Goal: Information Seeking & Learning: Learn about a topic

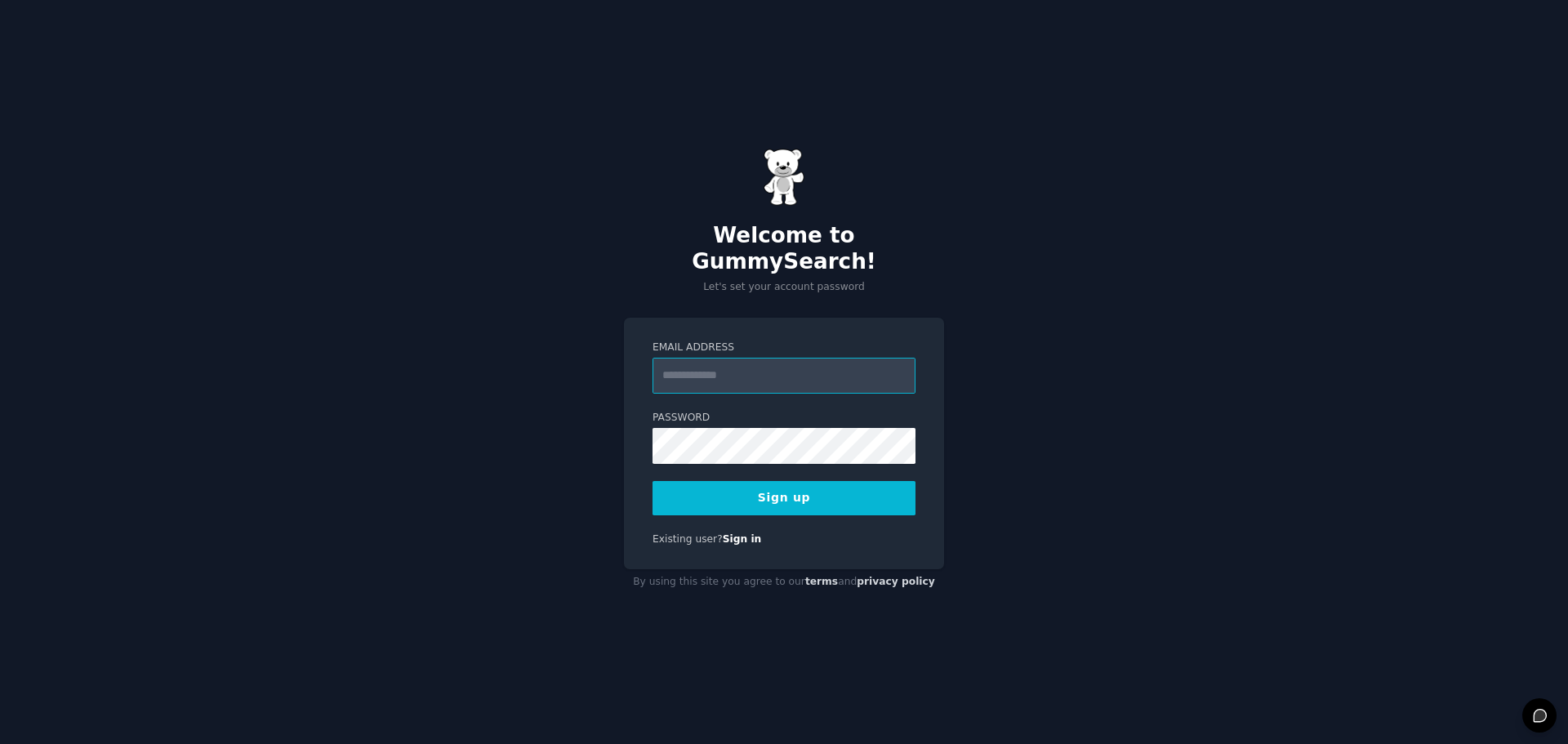
click at [723, 362] on input "Email Address" at bounding box center [783, 375] width 263 height 36
type input "**********"
click at [860, 487] on button "Sign up" at bounding box center [783, 497] width 263 height 34
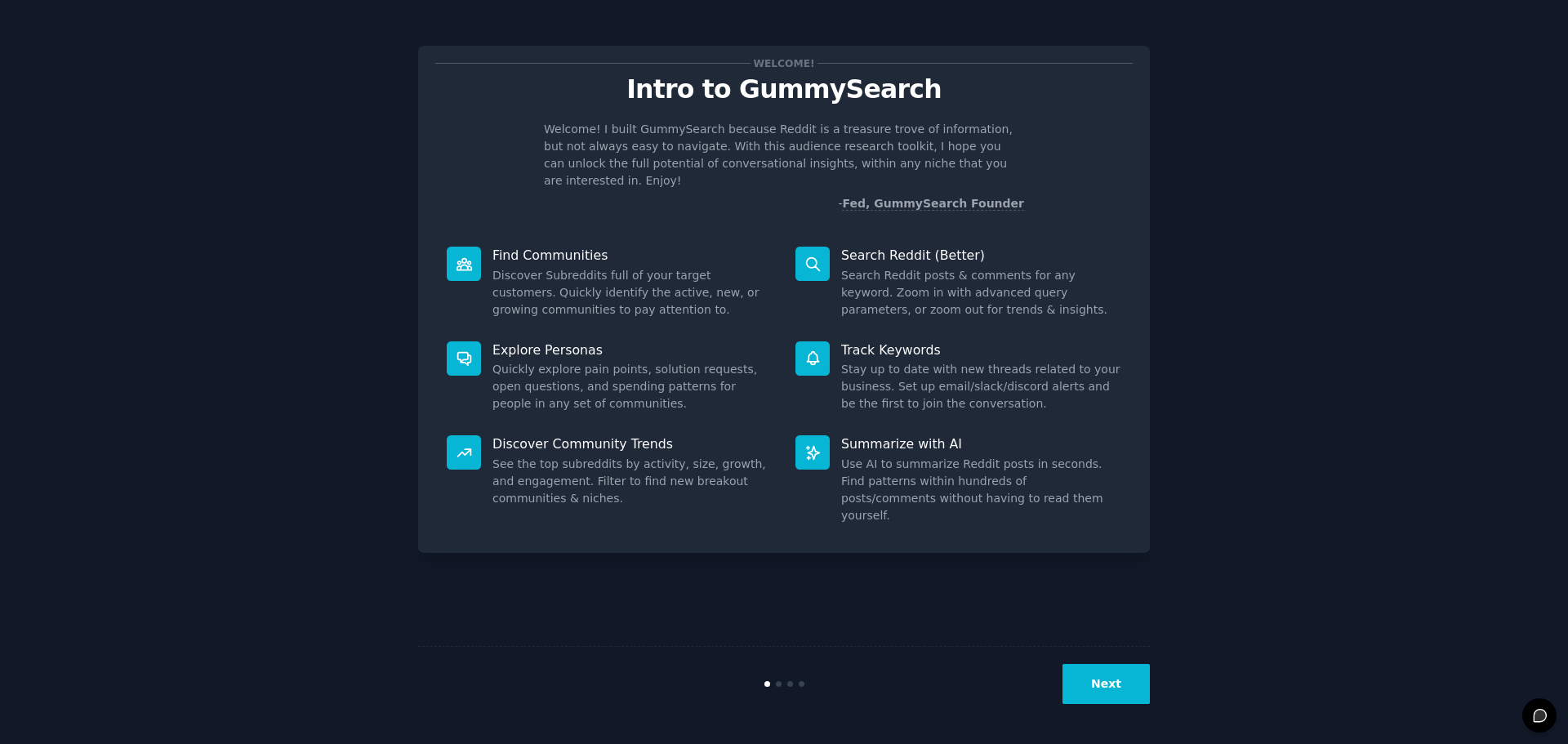
click at [1128, 676] on button "Next" at bounding box center [1106, 683] width 87 height 40
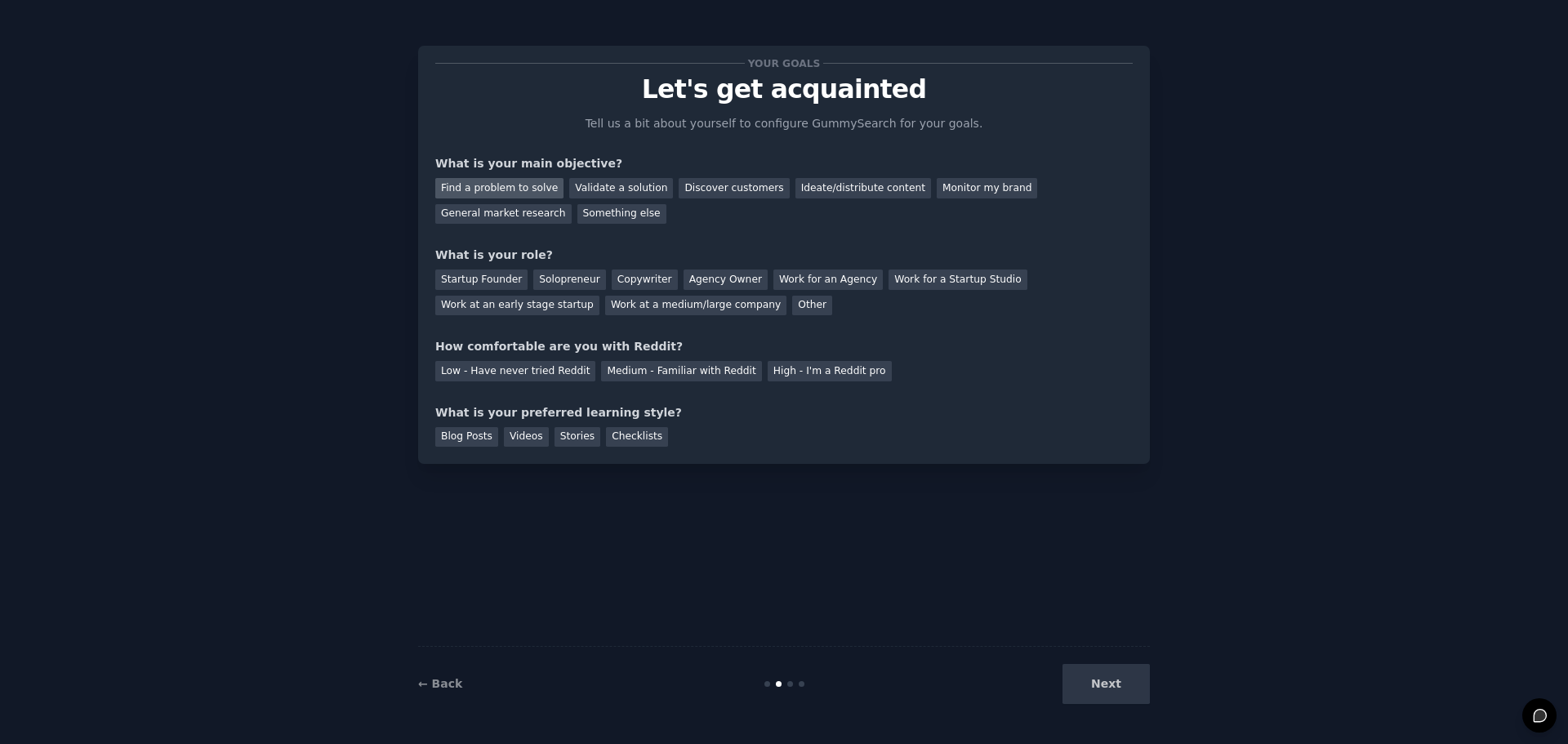
click at [482, 184] on div "Find a problem to solve" at bounding box center [499, 188] width 128 height 20
click at [490, 282] on div "Startup Founder" at bounding box center [481, 279] width 92 height 20
click at [559, 283] on div "Solopreneur" at bounding box center [569, 279] width 72 height 20
click at [501, 279] on div "Startup Founder" at bounding box center [481, 279] width 92 height 20
click at [548, 281] on div "Solopreneur" at bounding box center [569, 279] width 72 height 20
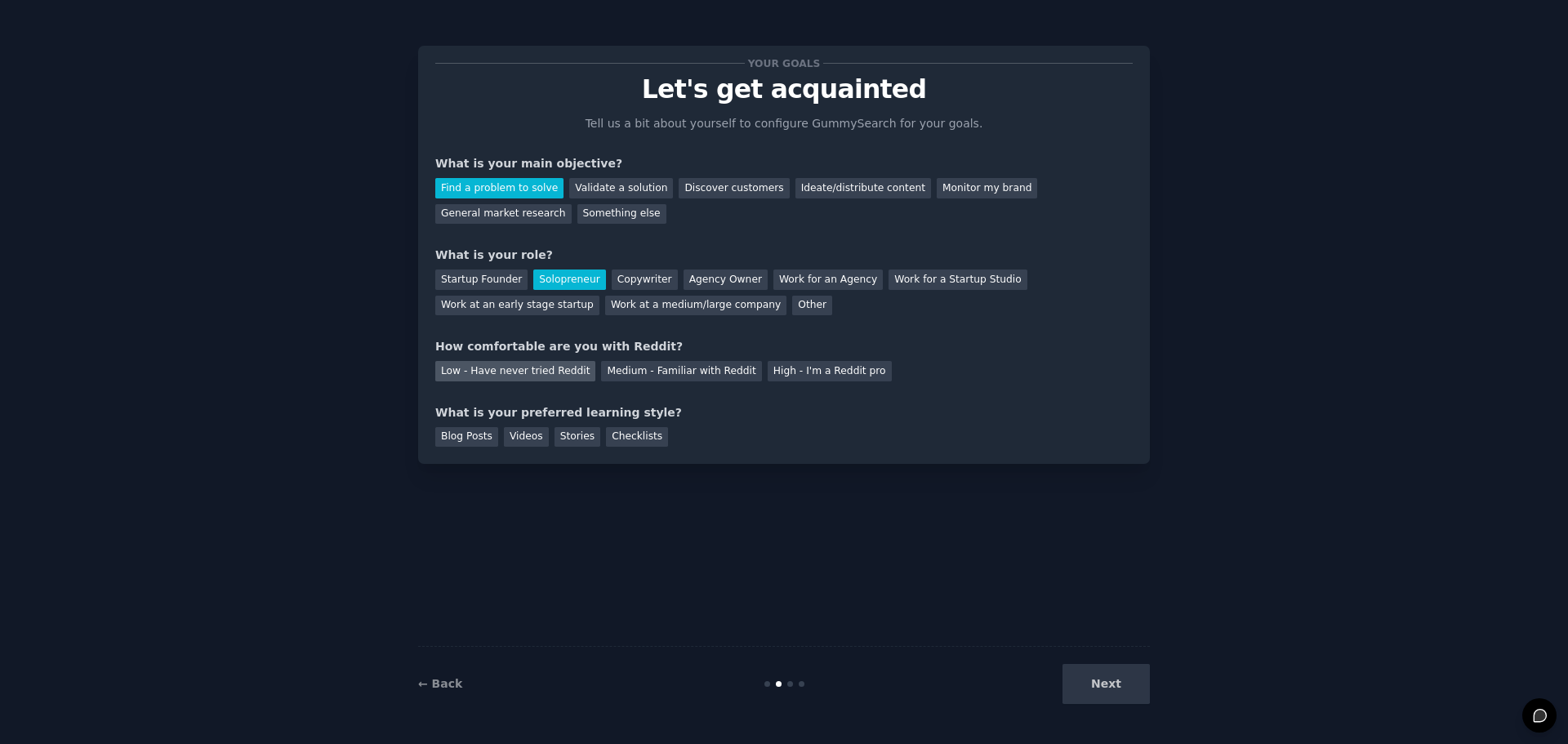
click at [542, 371] on div "Low - Have never tried Reddit" at bounding box center [515, 370] width 160 height 20
click at [476, 437] on div "Blog Posts" at bounding box center [466, 437] width 63 height 20
click at [1120, 683] on button "Next" at bounding box center [1106, 683] width 87 height 40
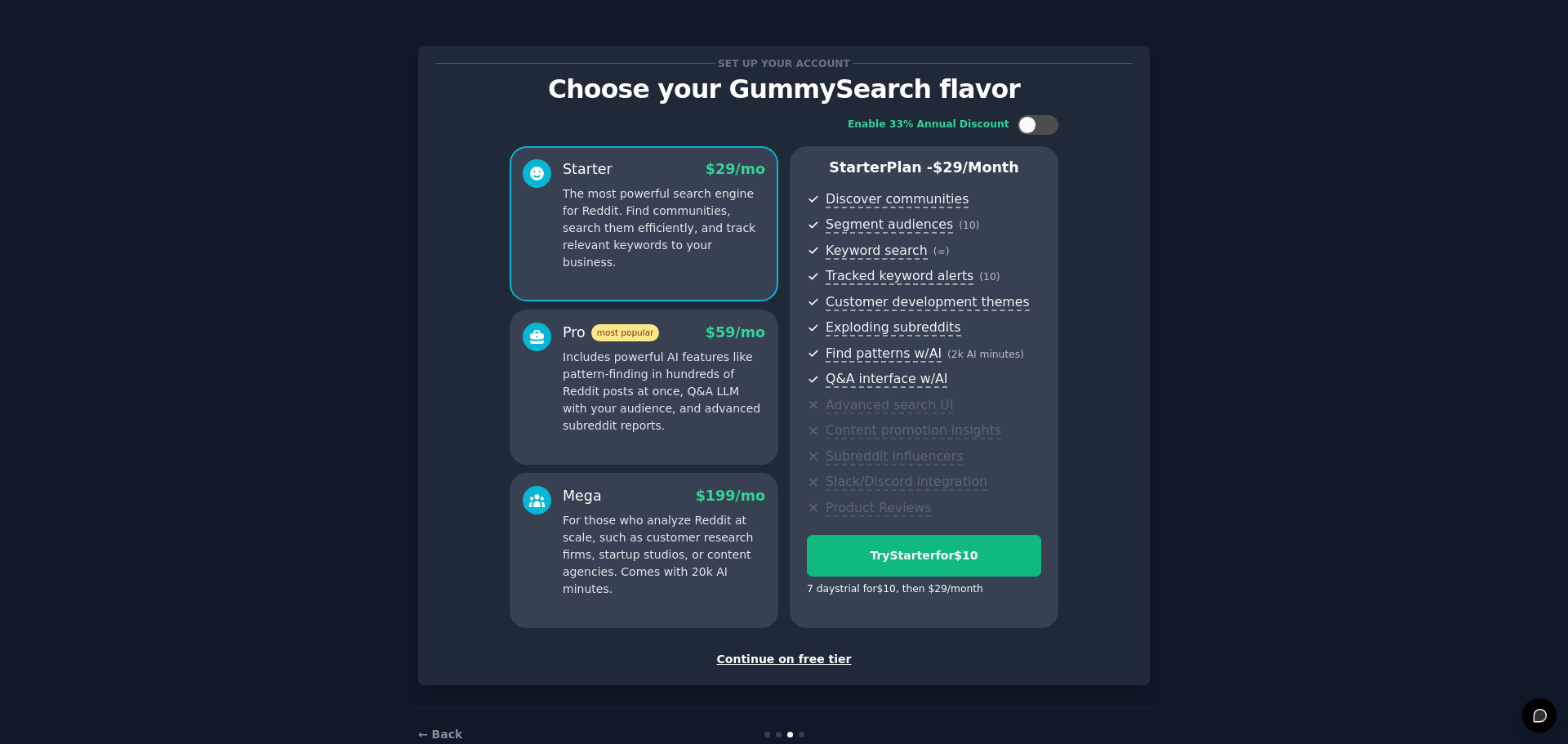
click at [781, 662] on div "Continue on free tier" at bounding box center [784, 660] width 698 height 17
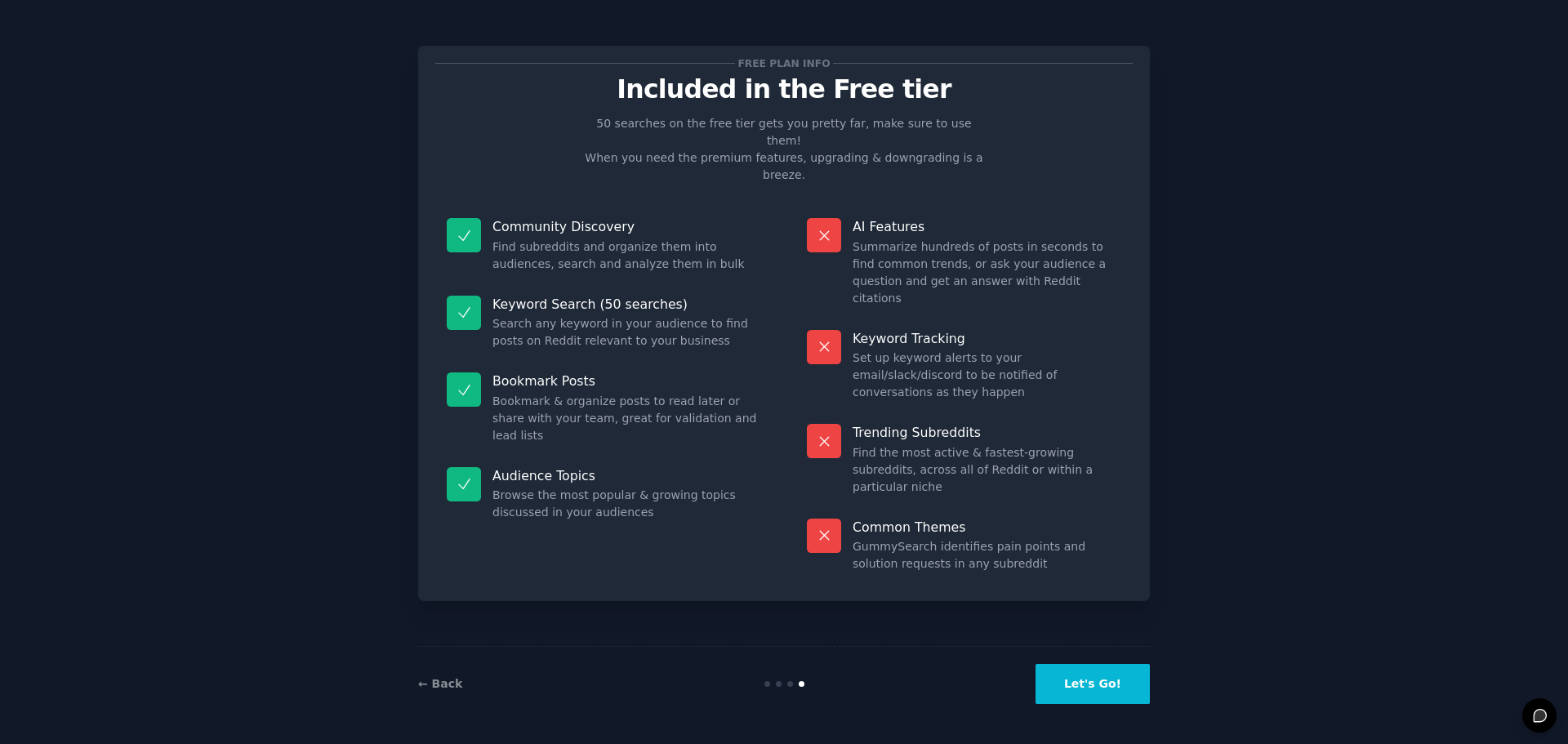
click at [1086, 693] on button "Let's Go!" at bounding box center [1092, 683] width 114 height 40
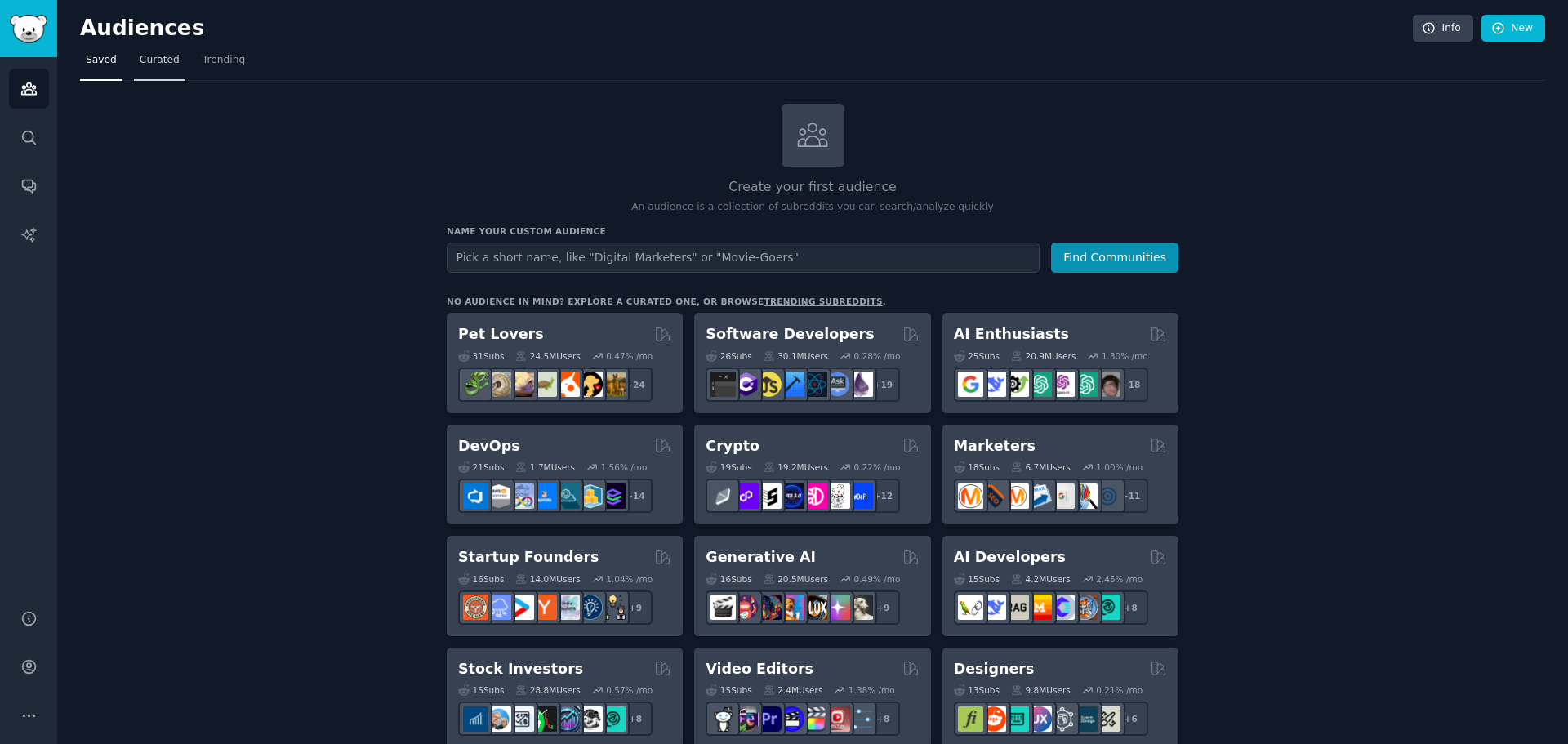
click at [155, 65] on span "Curated" at bounding box center [159, 60] width 40 height 15
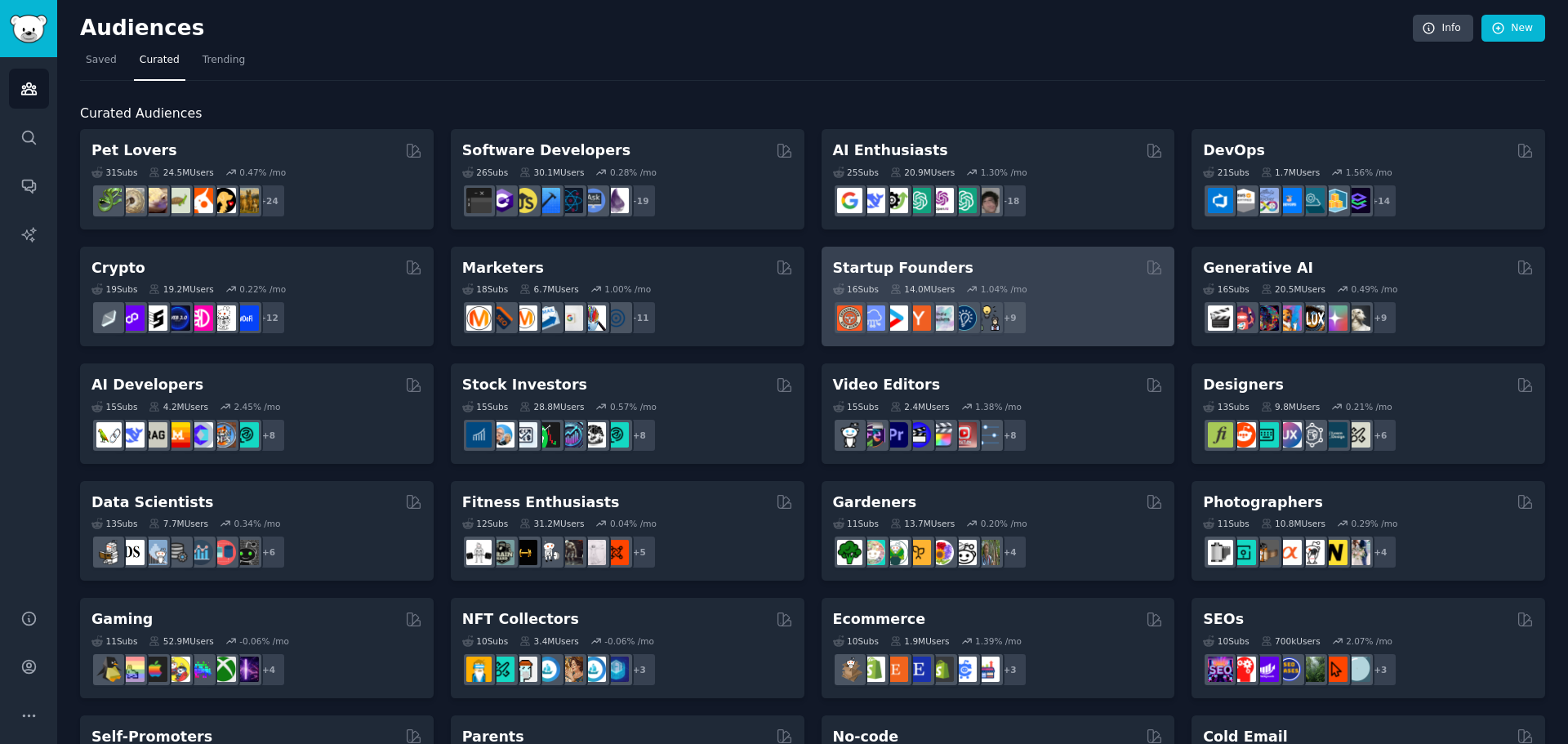
click at [959, 266] on div "Startup Founders" at bounding box center [997, 267] width 330 height 20
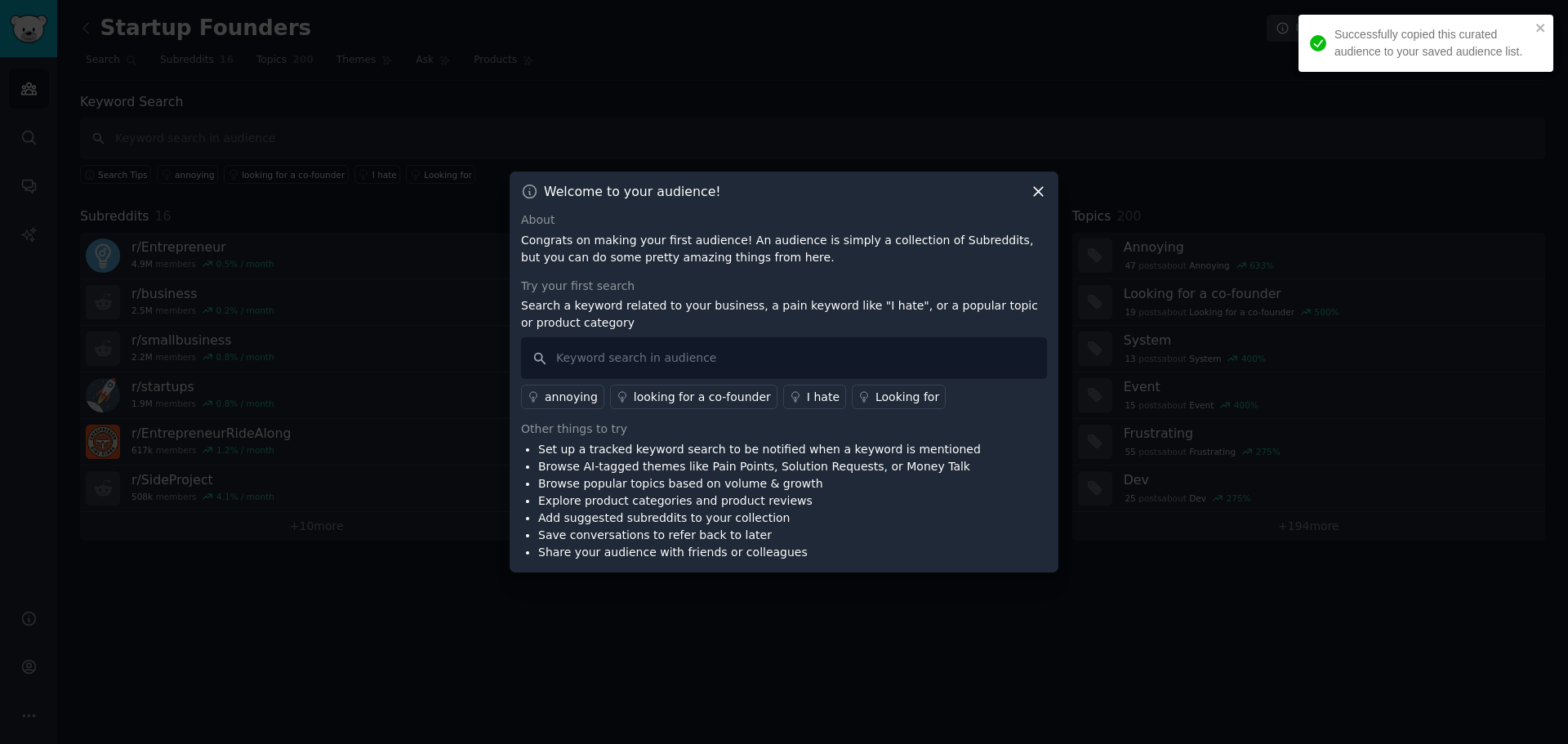
click at [1041, 192] on icon at bounding box center [1039, 192] width 17 height 17
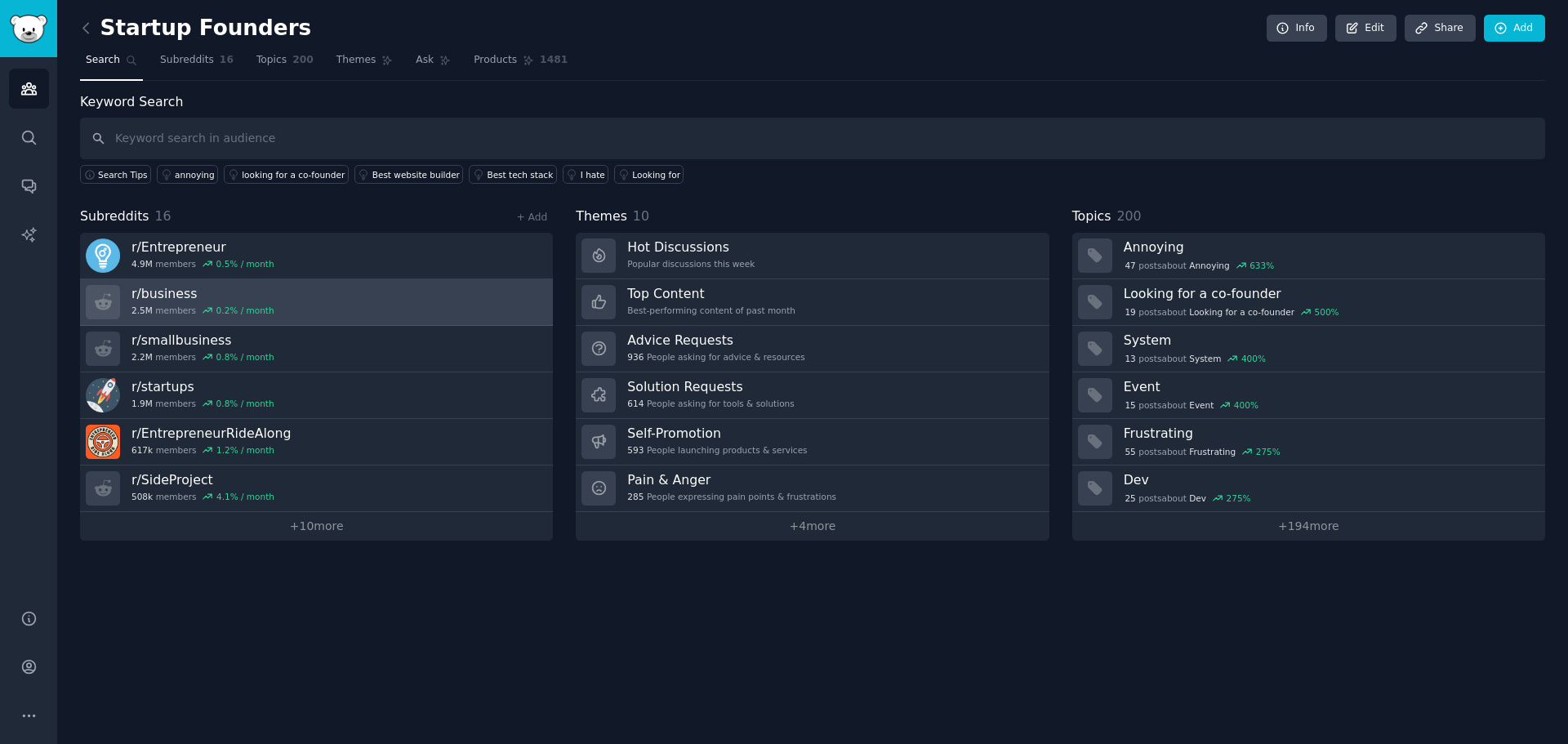
click at [303, 304] on link "r/ business 2.5M members 0.2 % / month" at bounding box center [317, 302] width 473 height 46
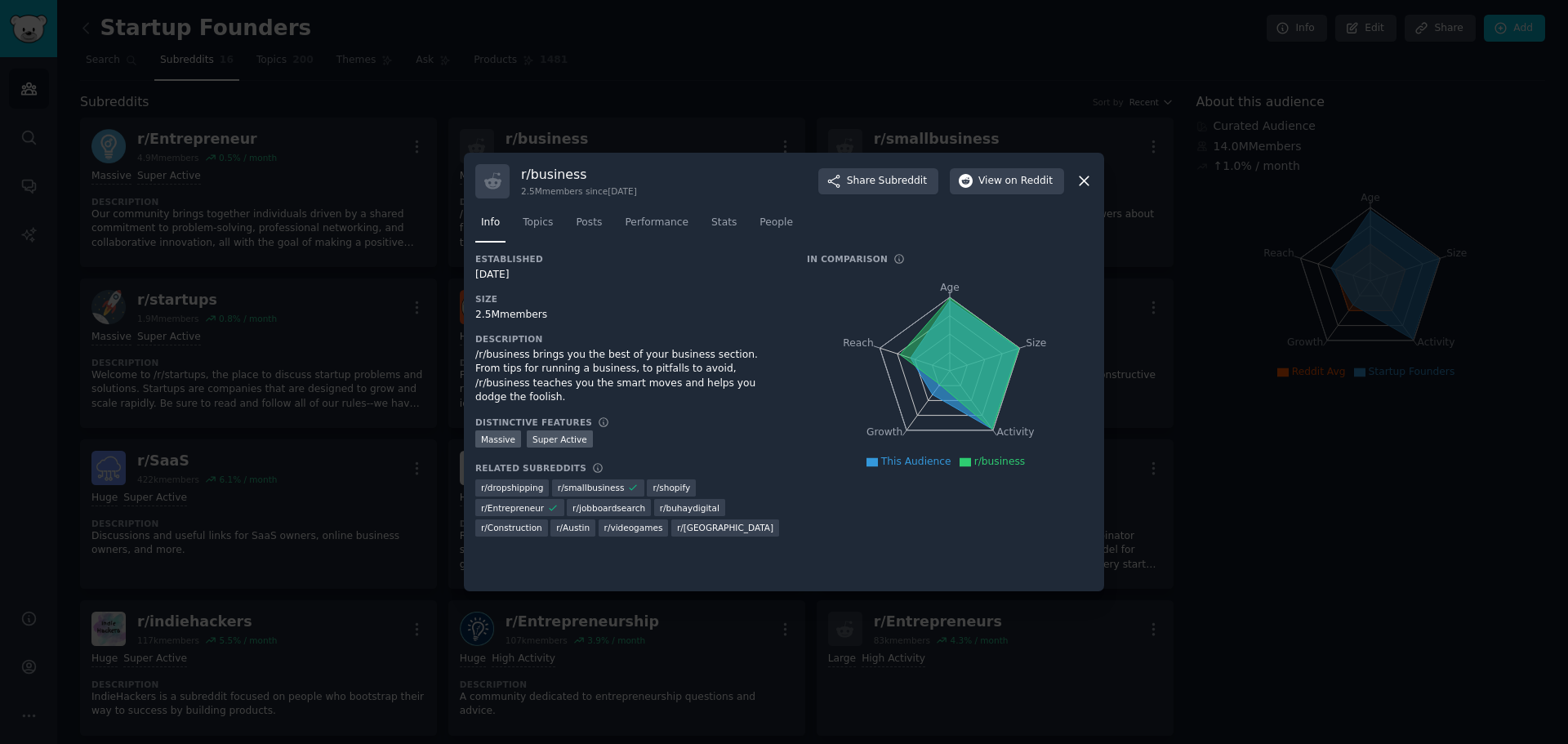
click at [1082, 182] on icon at bounding box center [1084, 181] width 17 height 17
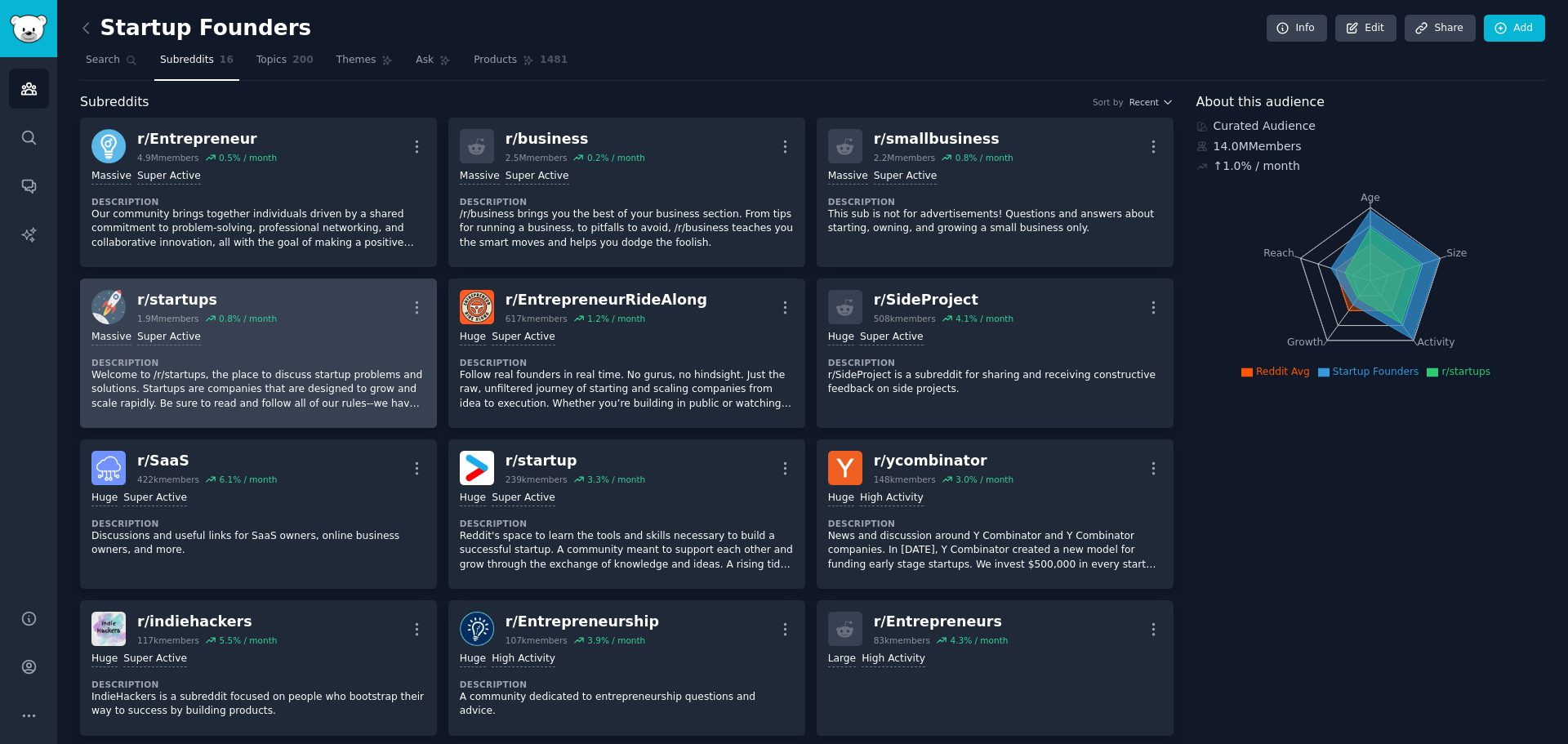
click at [165, 294] on div "r/ startups" at bounding box center [207, 299] width 140 height 20
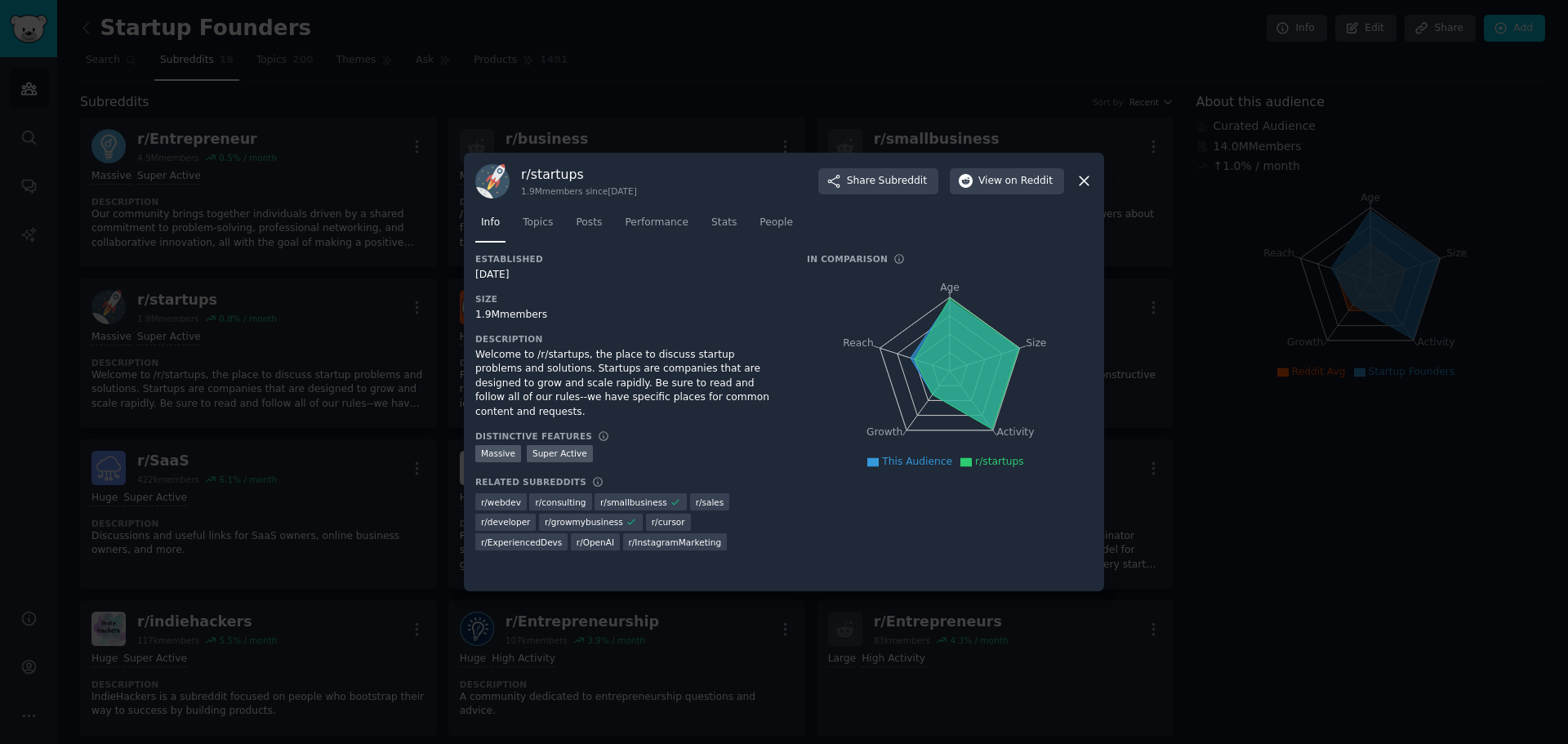
click at [310, 109] on div at bounding box center [784, 372] width 1568 height 744
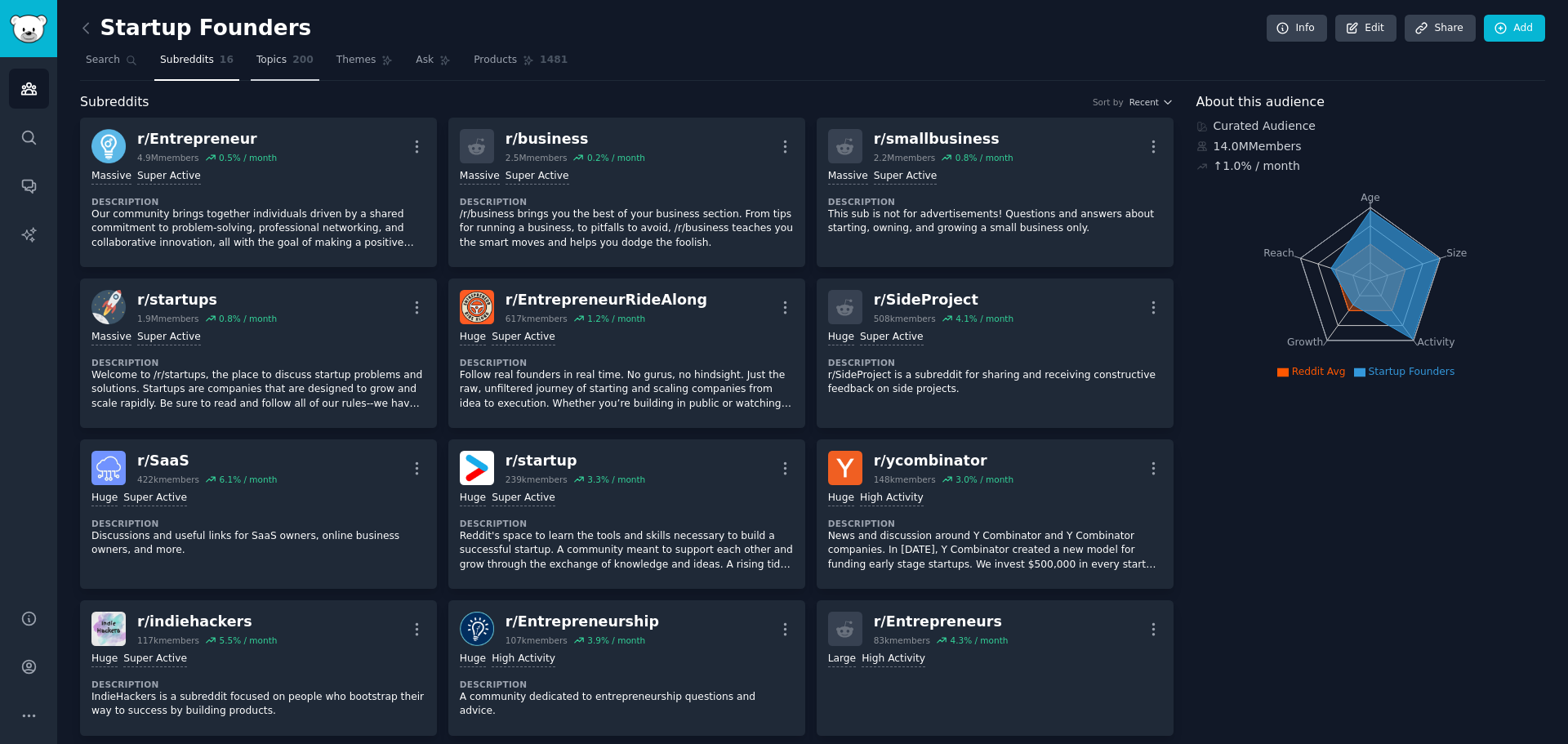
click at [267, 65] on span "Topics" at bounding box center [271, 60] width 30 height 15
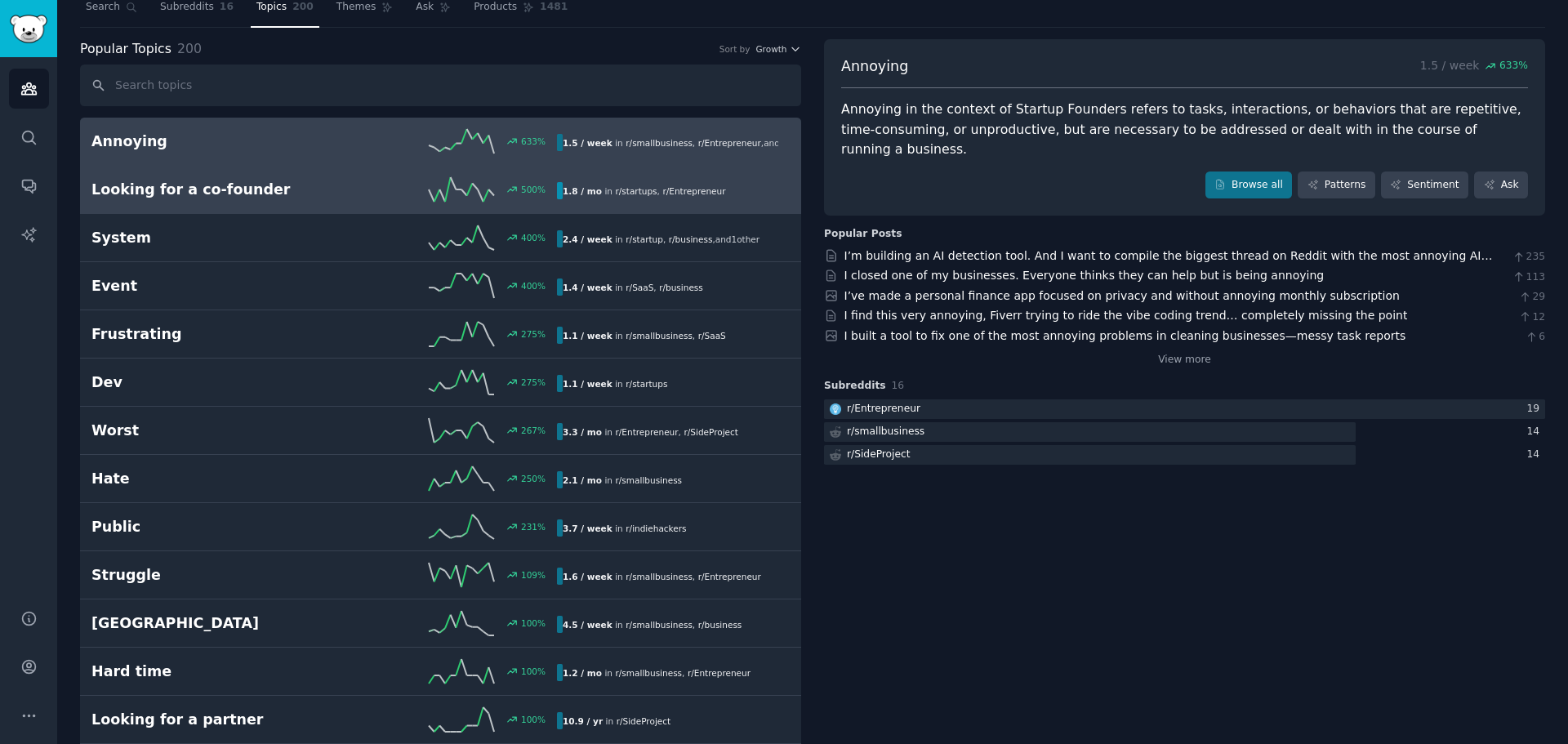
scroll to position [81, 0]
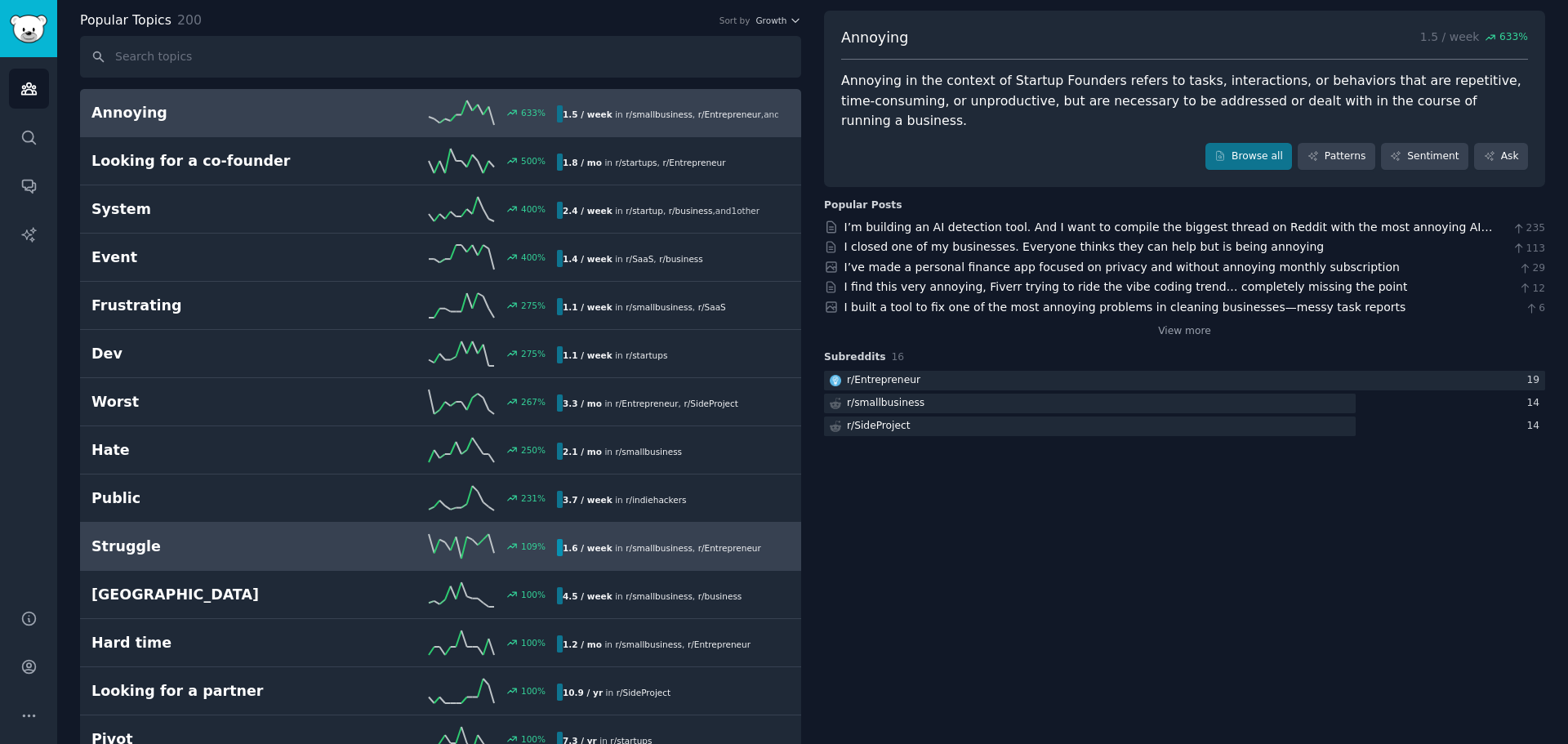
click at [122, 544] on h2 "Struggle" at bounding box center [207, 546] width 233 height 20
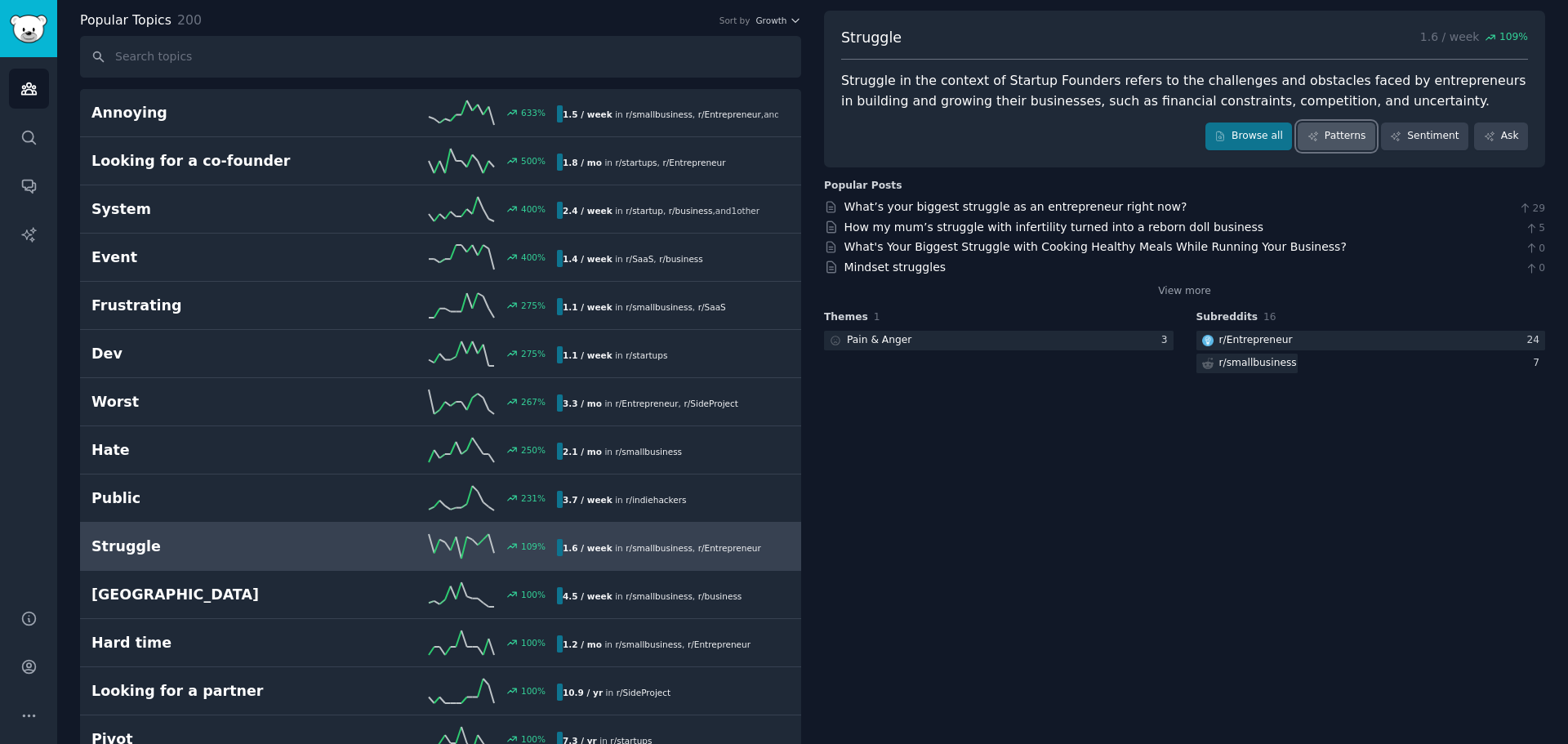
click at [1338, 132] on link "Patterns" at bounding box center [1335, 136] width 77 height 28
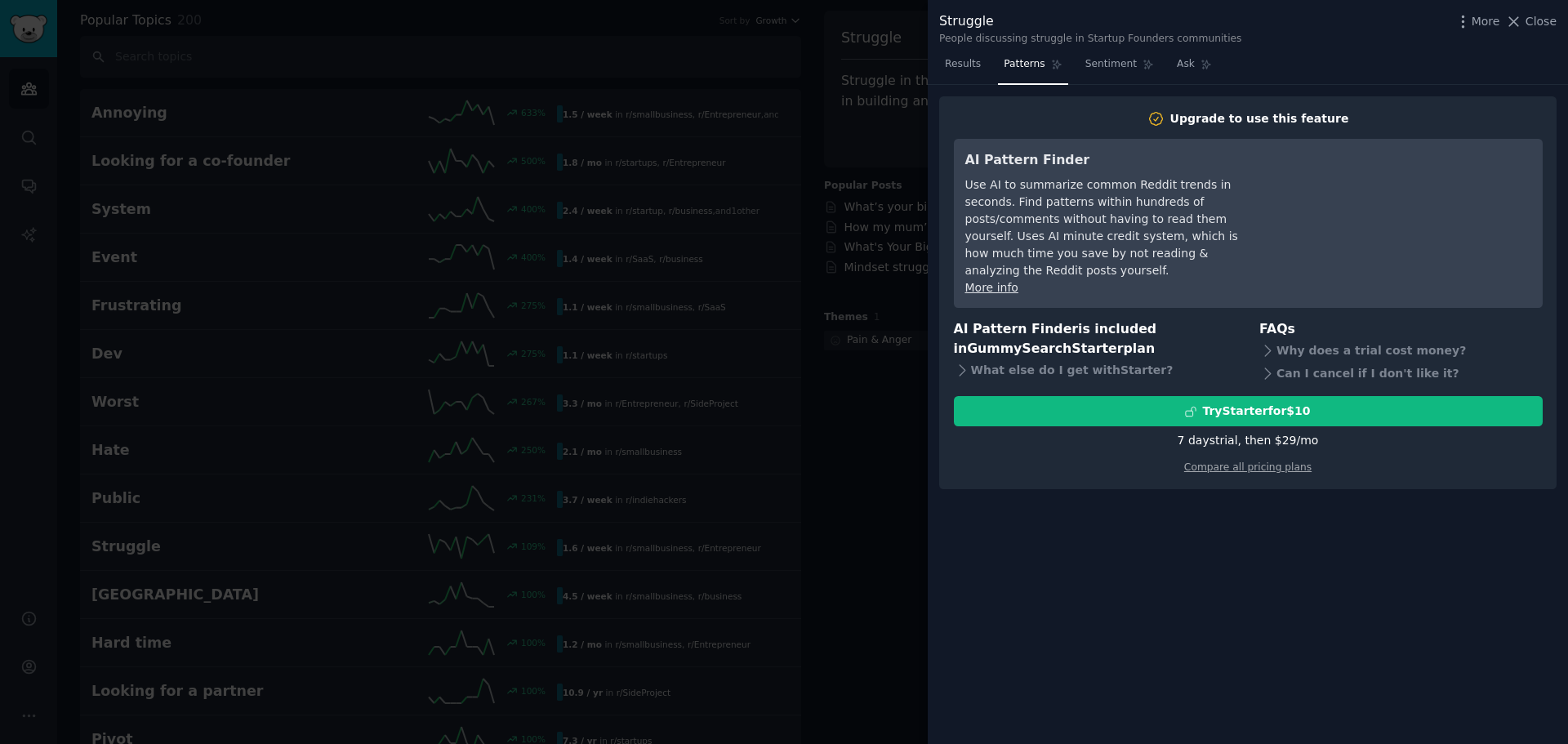
click at [899, 91] on div at bounding box center [784, 372] width 1568 height 744
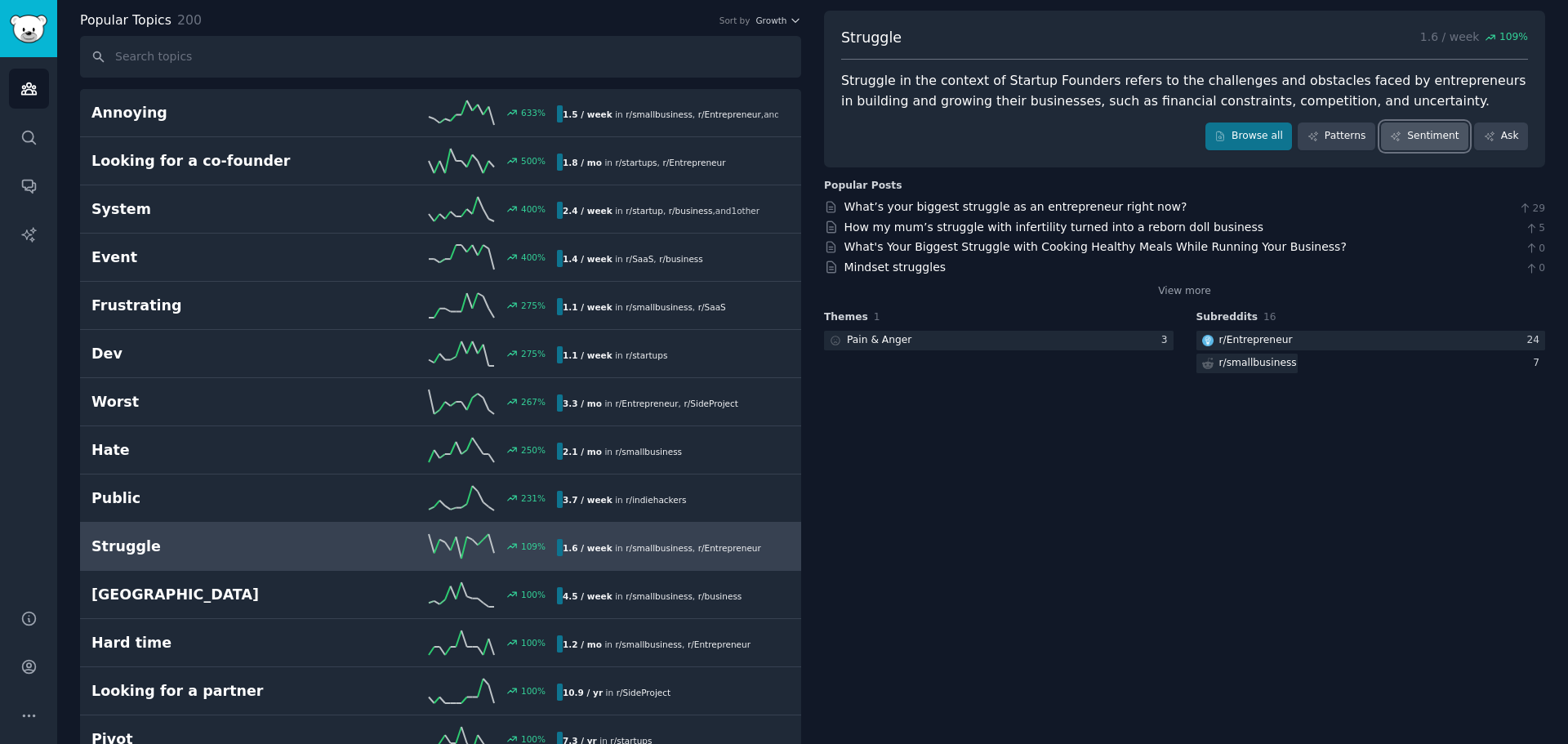
click at [1427, 140] on link "Sentiment" at bounding box center [1425, 136] width 87 height 28
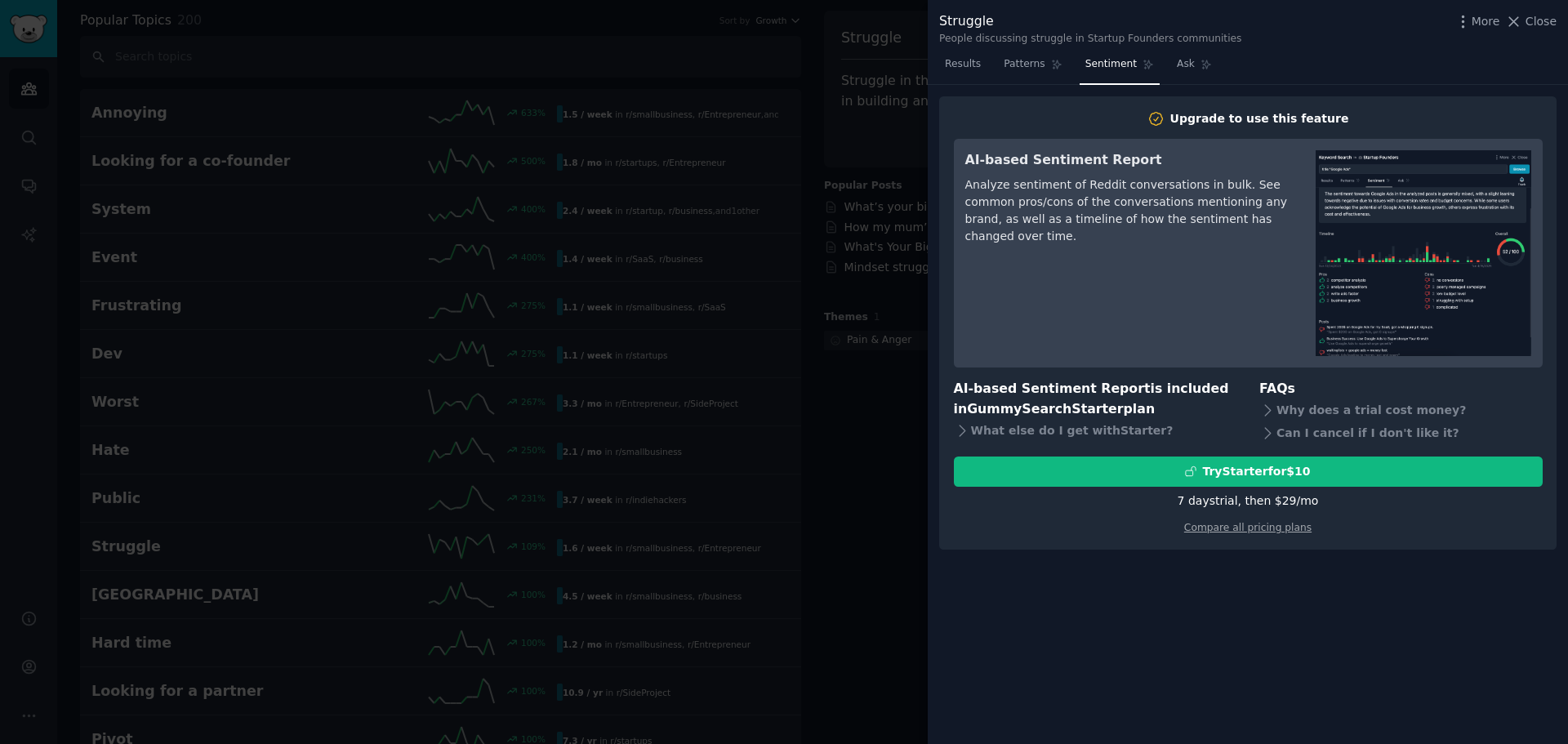
click at [826, 241] on div at bounding box center [784, 372] width 1568 height 744
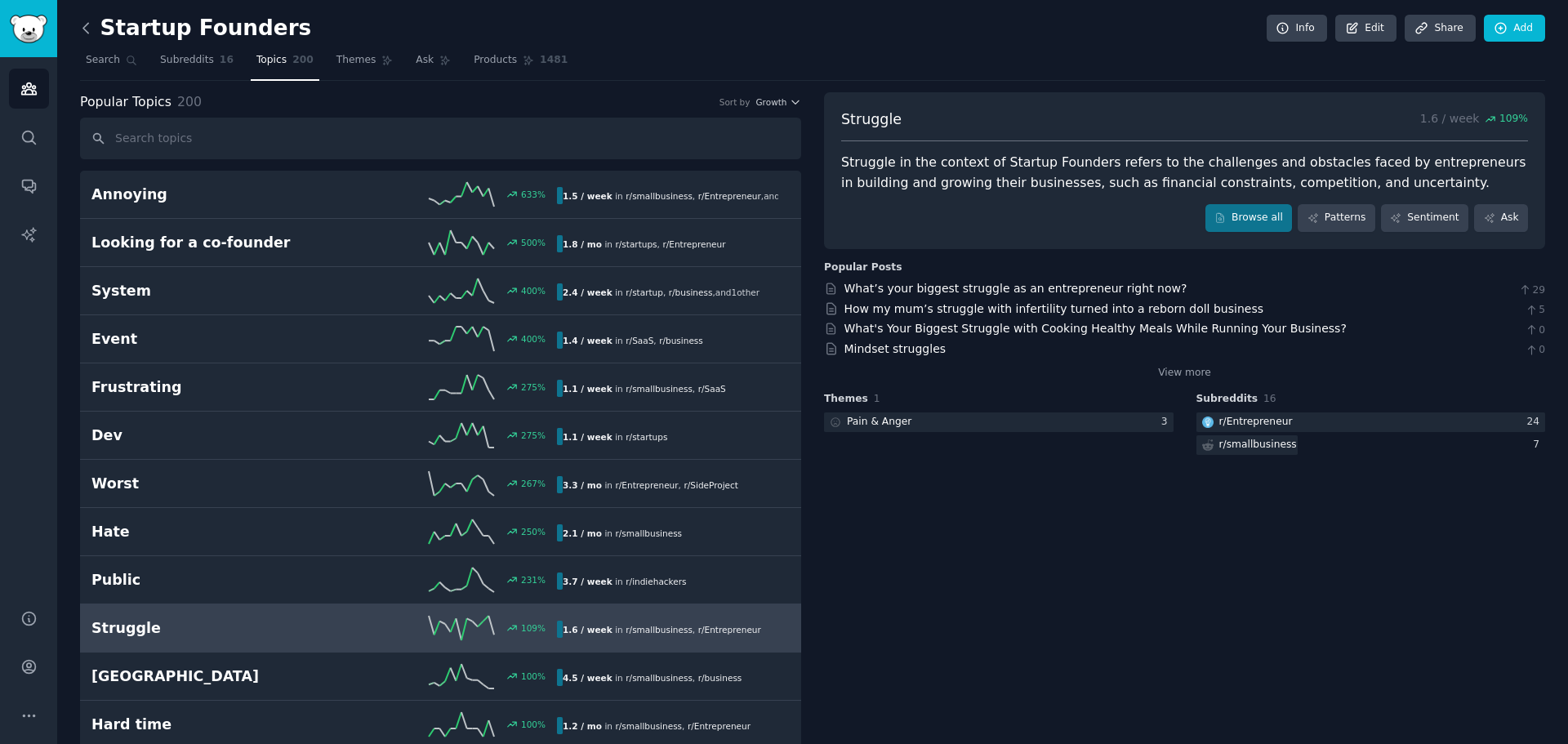
click at [87, 30] on icon at bounding box center [86, 28] width 17 height 17
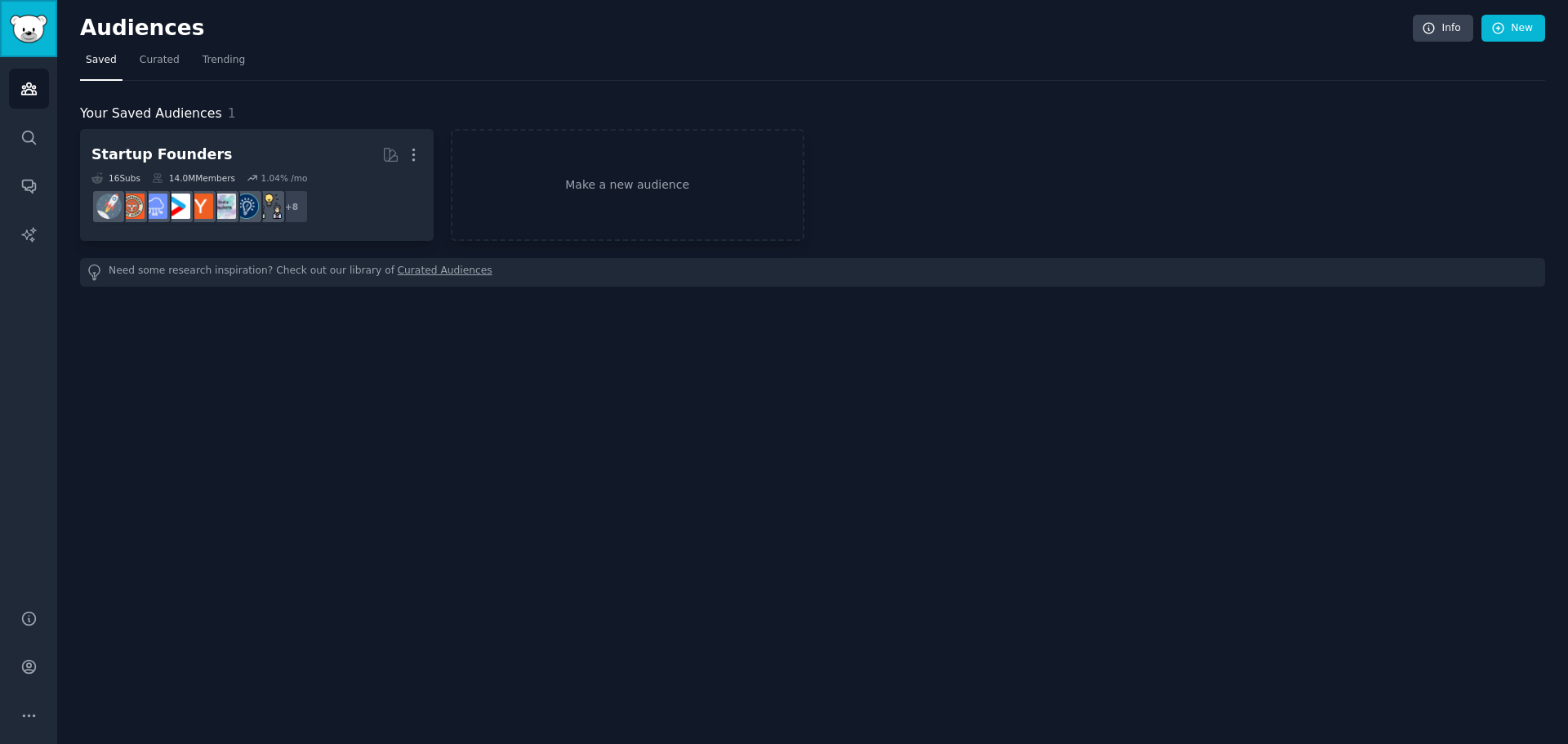
click at [17, 20] on img "Sidebar" at bounding box center [28, 28] width 38 height 28
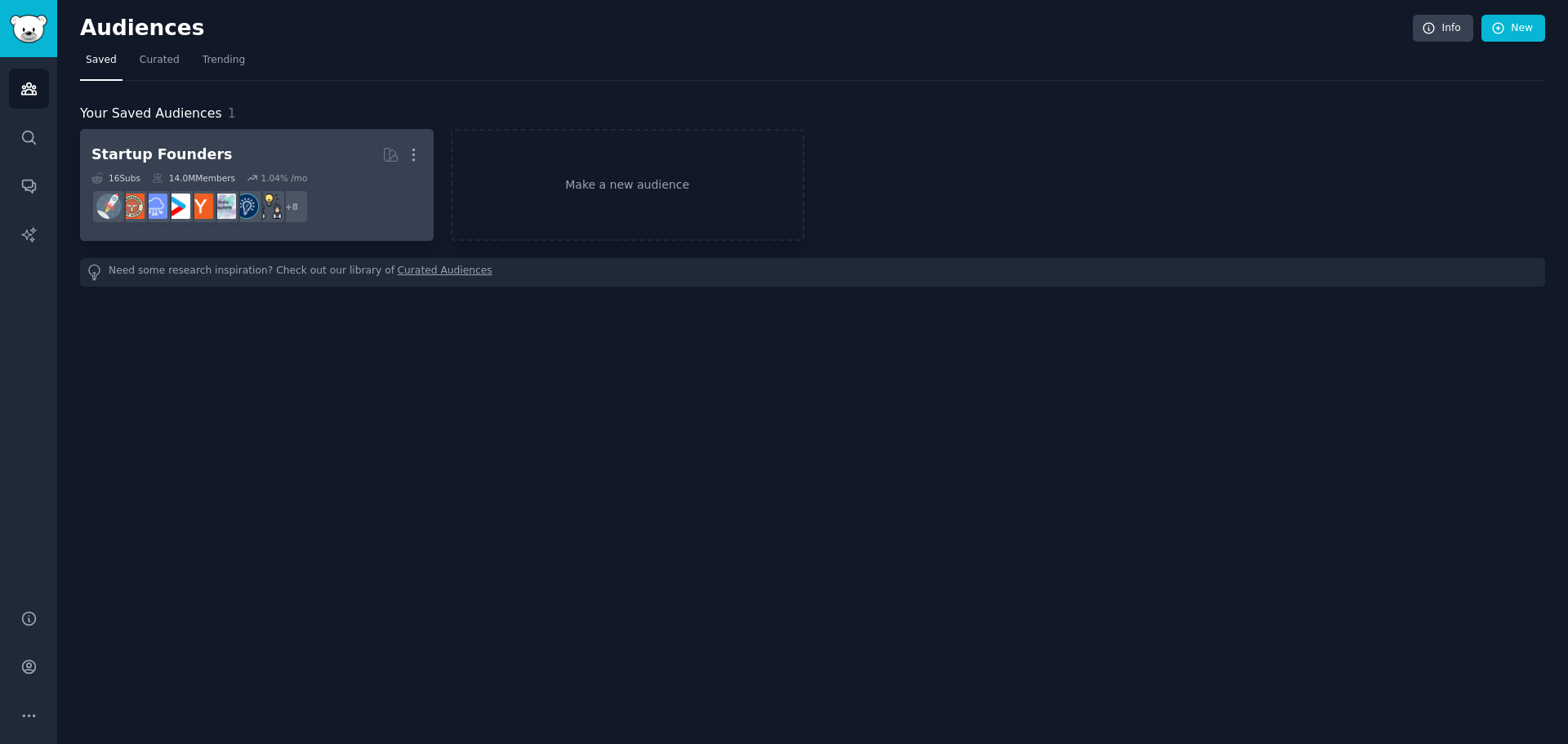
click at [145, 152] on div "Startup Founders" at bounding box center [161, 154] width 141 height 20
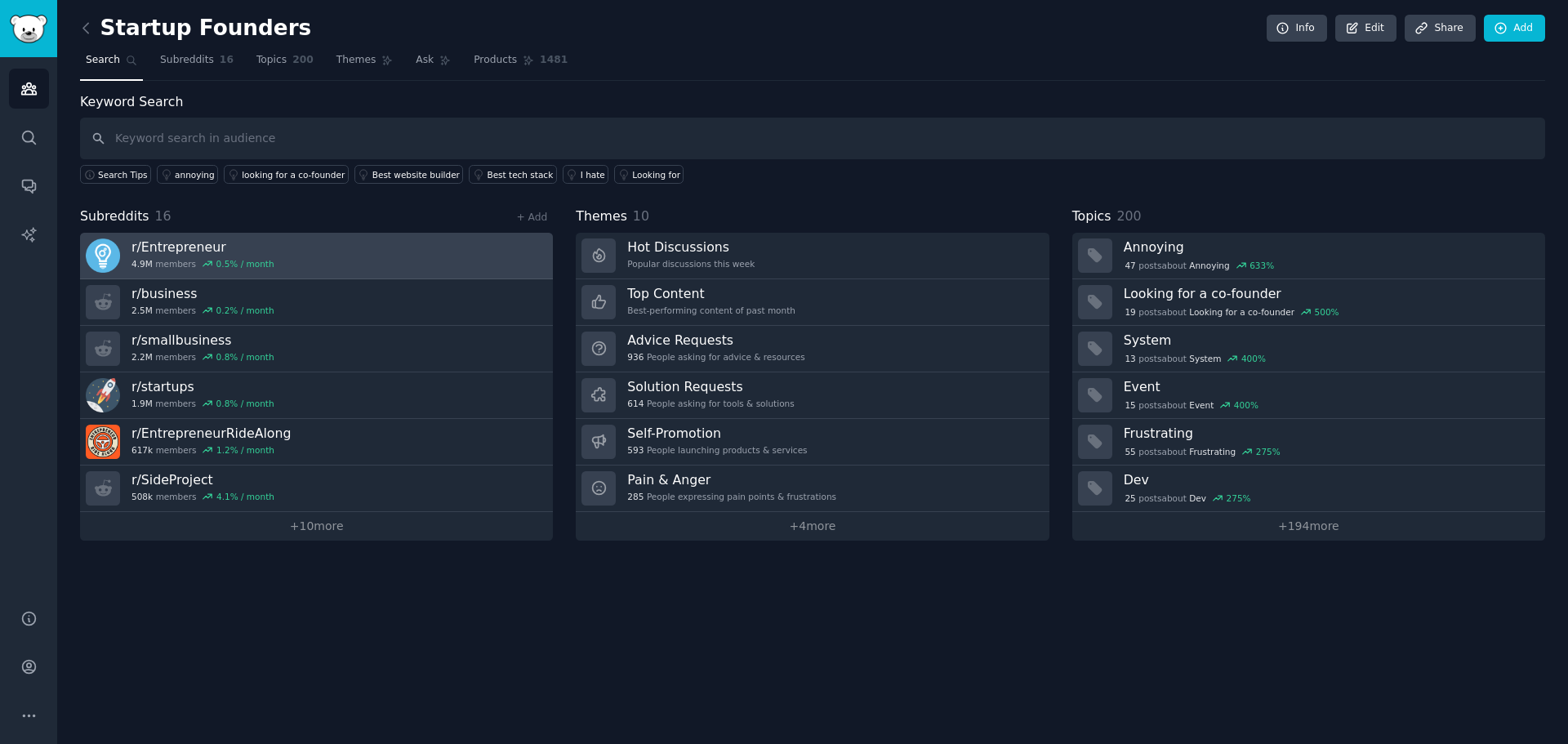
click at [166, 256] on div "r/ Entrepreneur 4.9M members 0.5 % / month" at bounding box center [203, 255] width 142 height 34
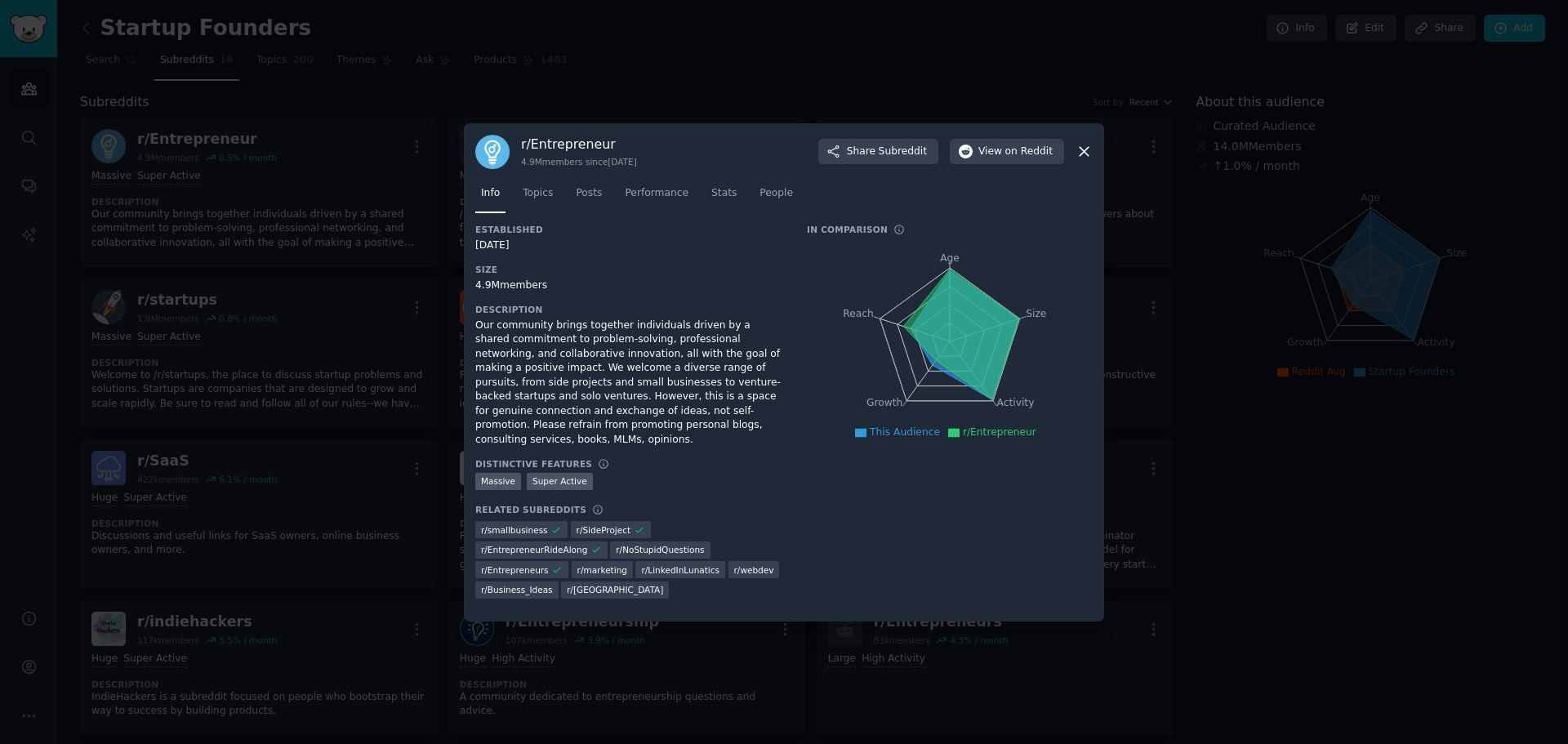
click at [1077, 160] on icon at bounding box center [1084, 151] width 17 height 17
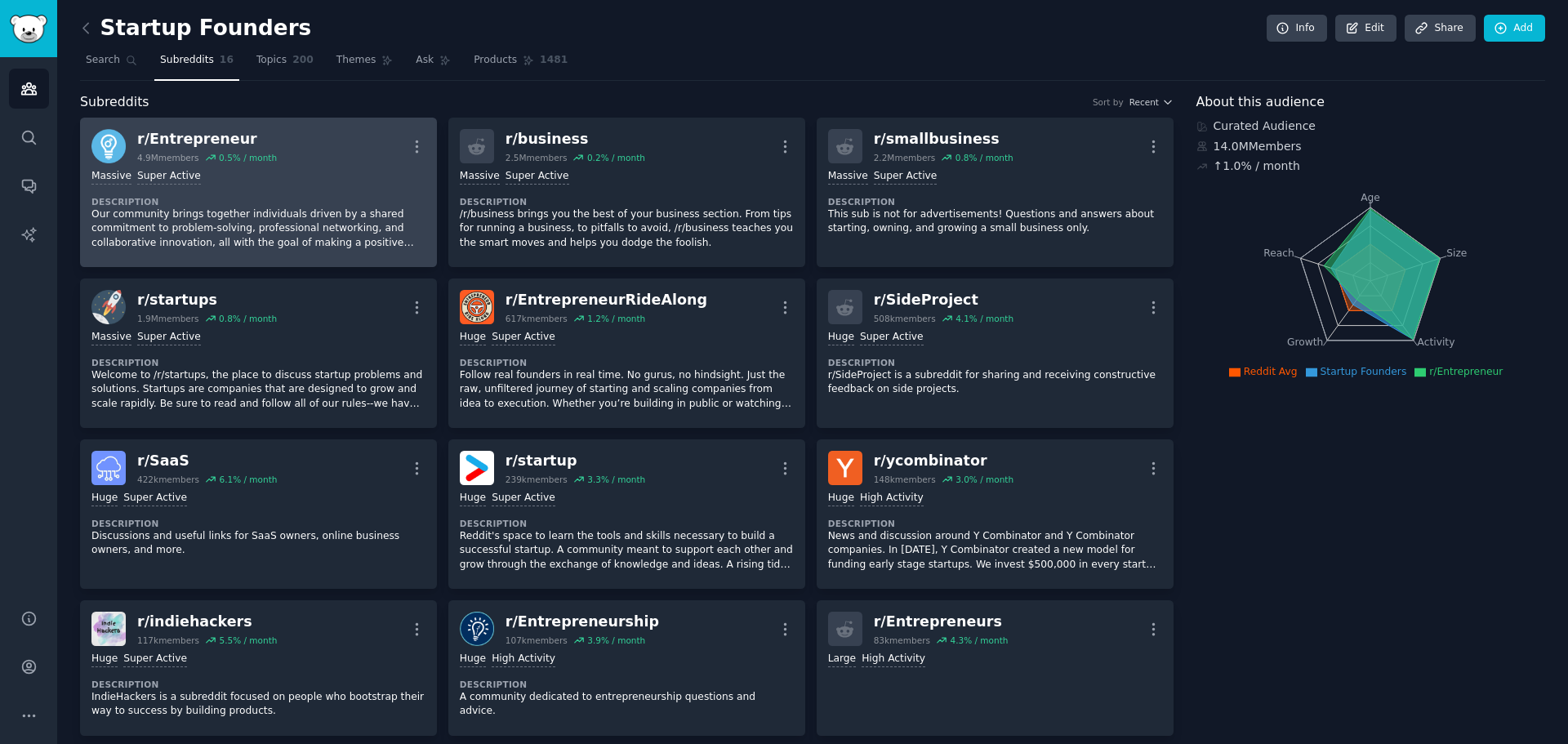
click at [190, 140] on div "r/ Entrepreneur" at bounding box center [207, 139] width 140 height 20
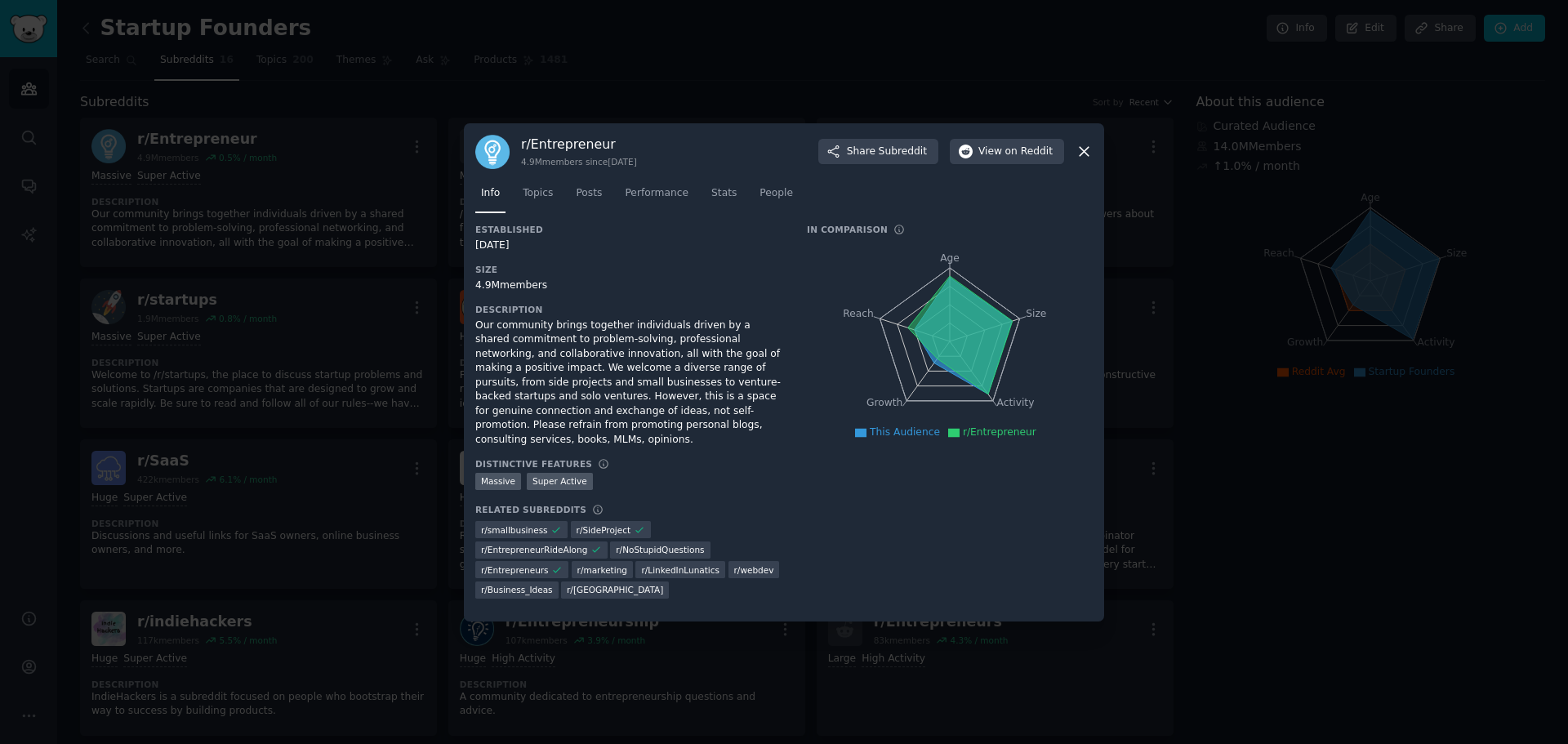
click at [330, 208] on div at bounding box center [784, 372] width 1568 height 744
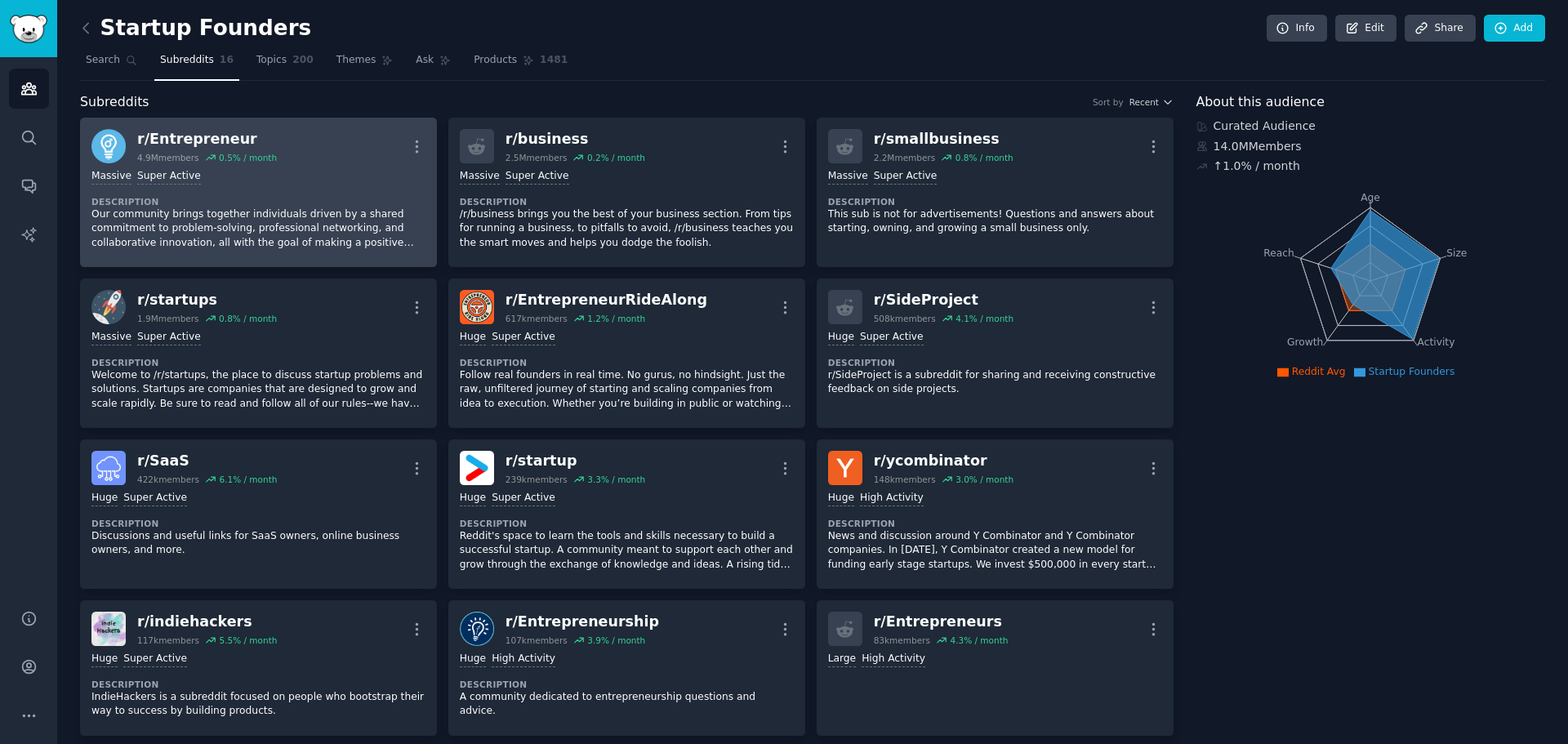
click at [201, 222] on p "Our community brings together individuals driven by a shared commitment to prob…" at bounding box center [258, 229] width 334 height 44
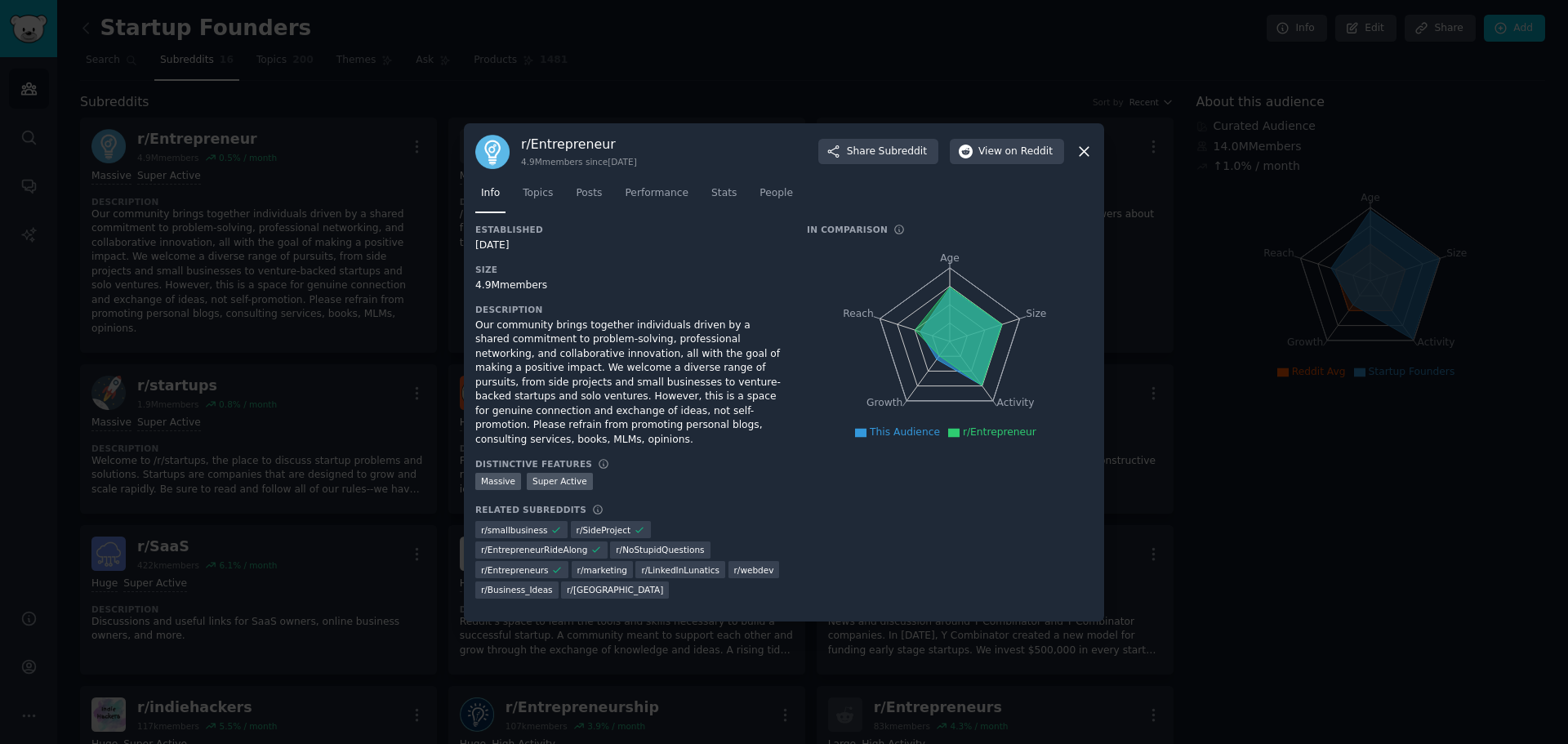
click at [234, 209] on div at bounding box center [784, 372] width 1568 height 744
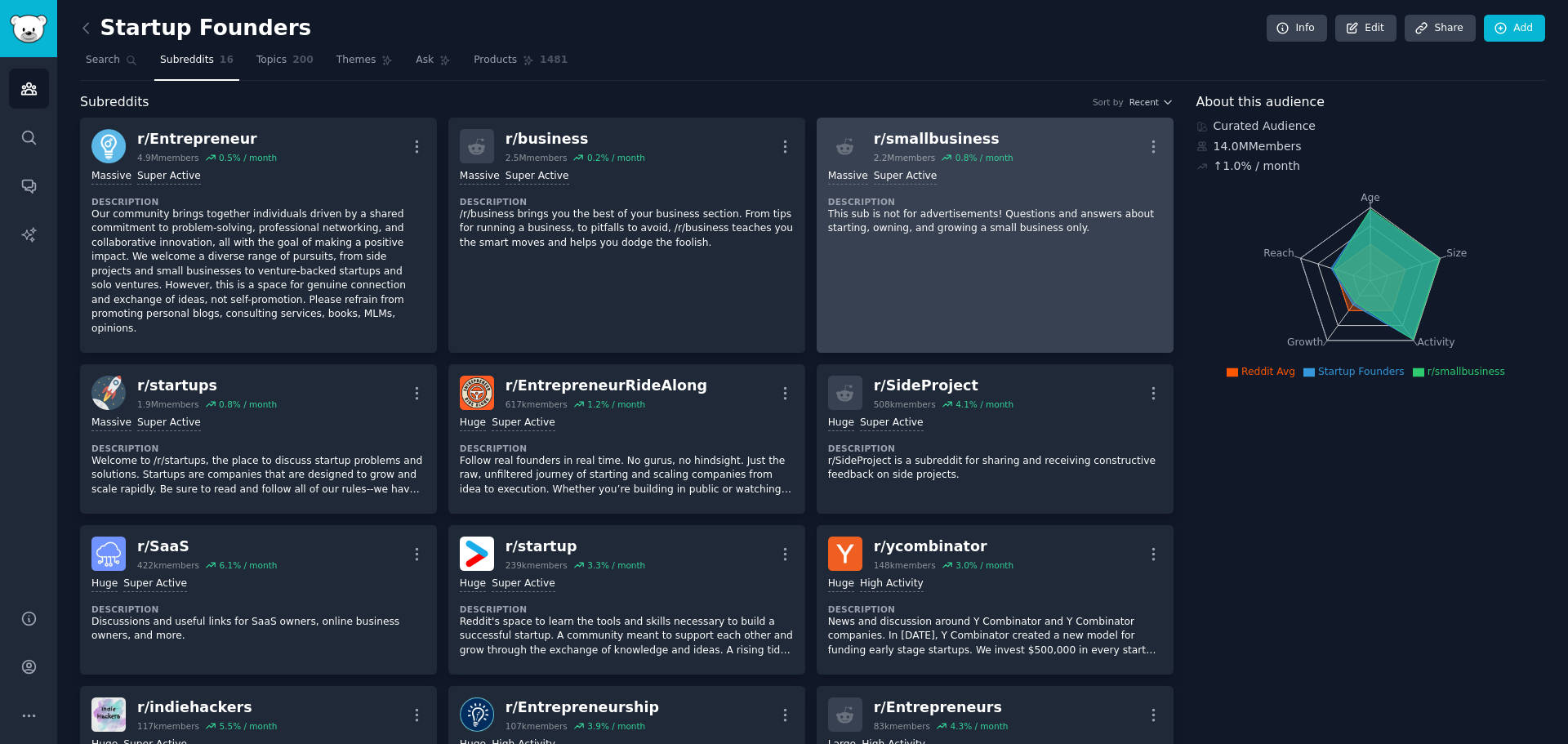
click at [905, 142] on div "r/ smallbusiness" at bounding box center [944, 139] width 140 height 20
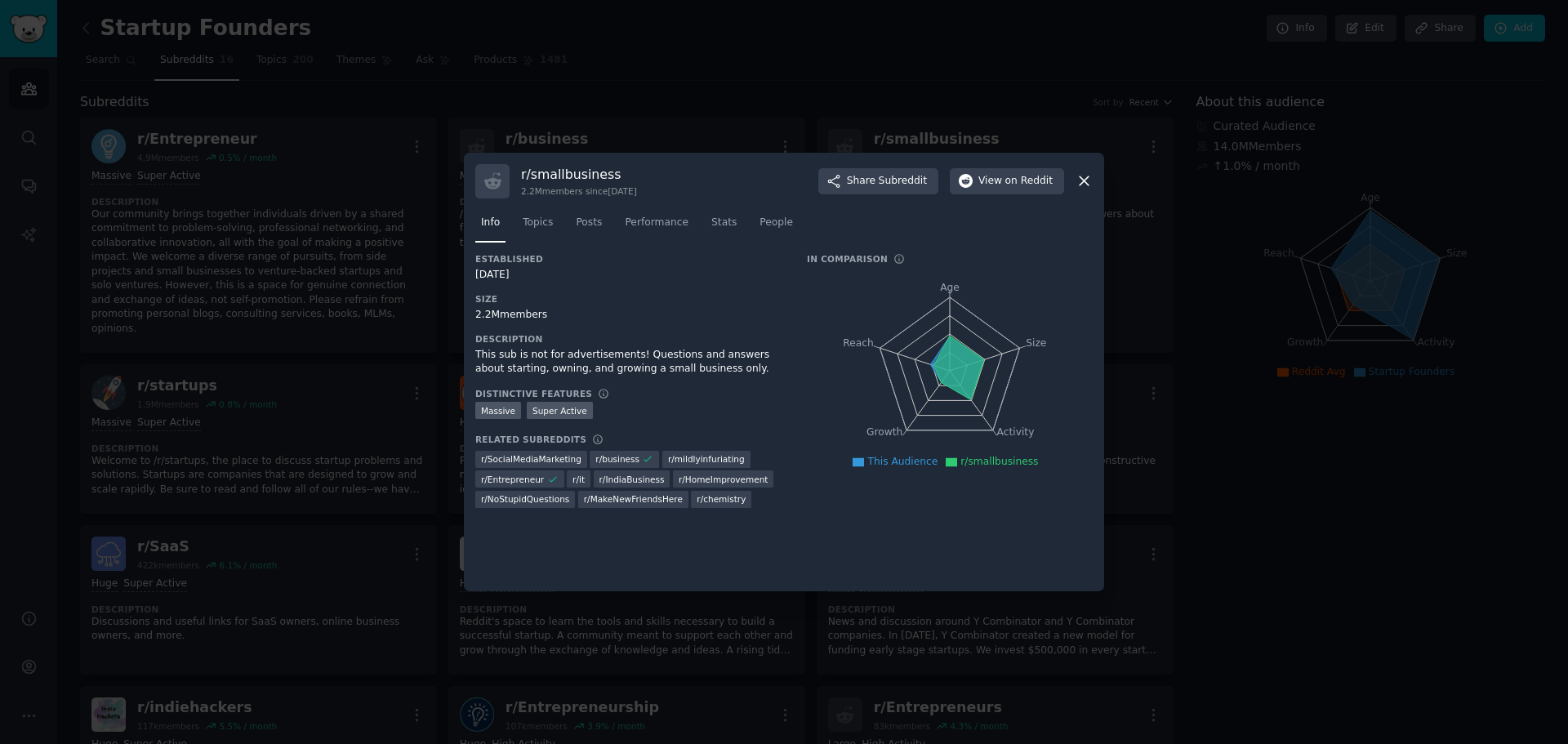
click at [1500, 257] on div at bounding box center [784, 372] width 1568 height 744
